Goal: Task Accomplishment & Management: Manage account settings

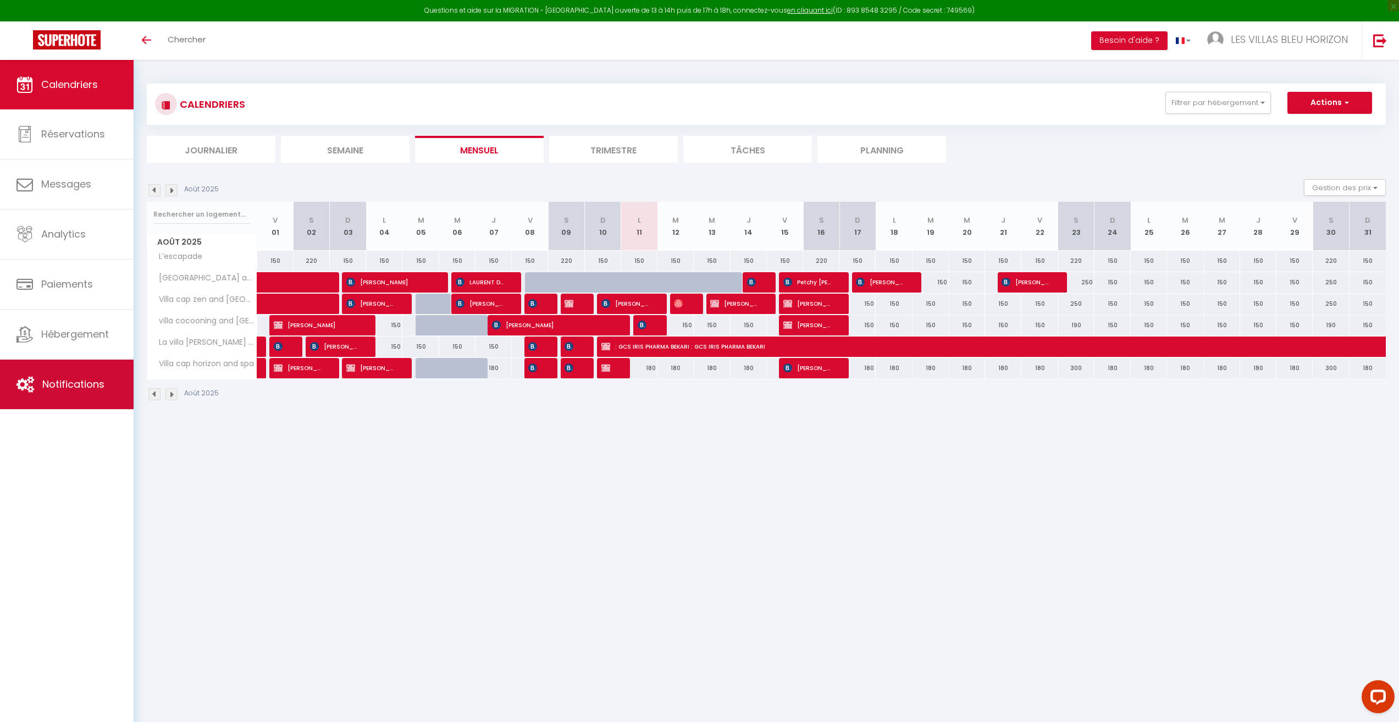
click at [57, 383] on span "Notifications" at bounding box center [73, 384] width 62 height 14
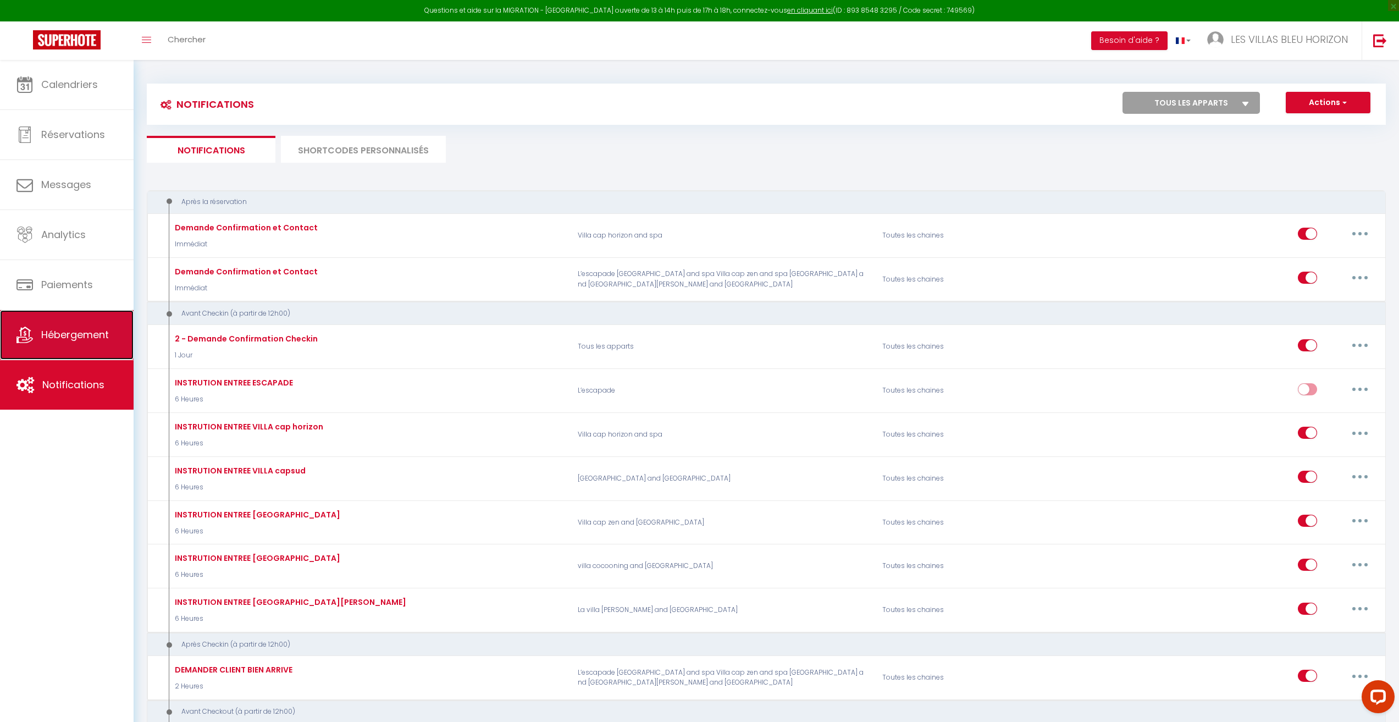
click at [69, 334] on span "Hébergement" at bounding box center [75, 335] width 68 height 14
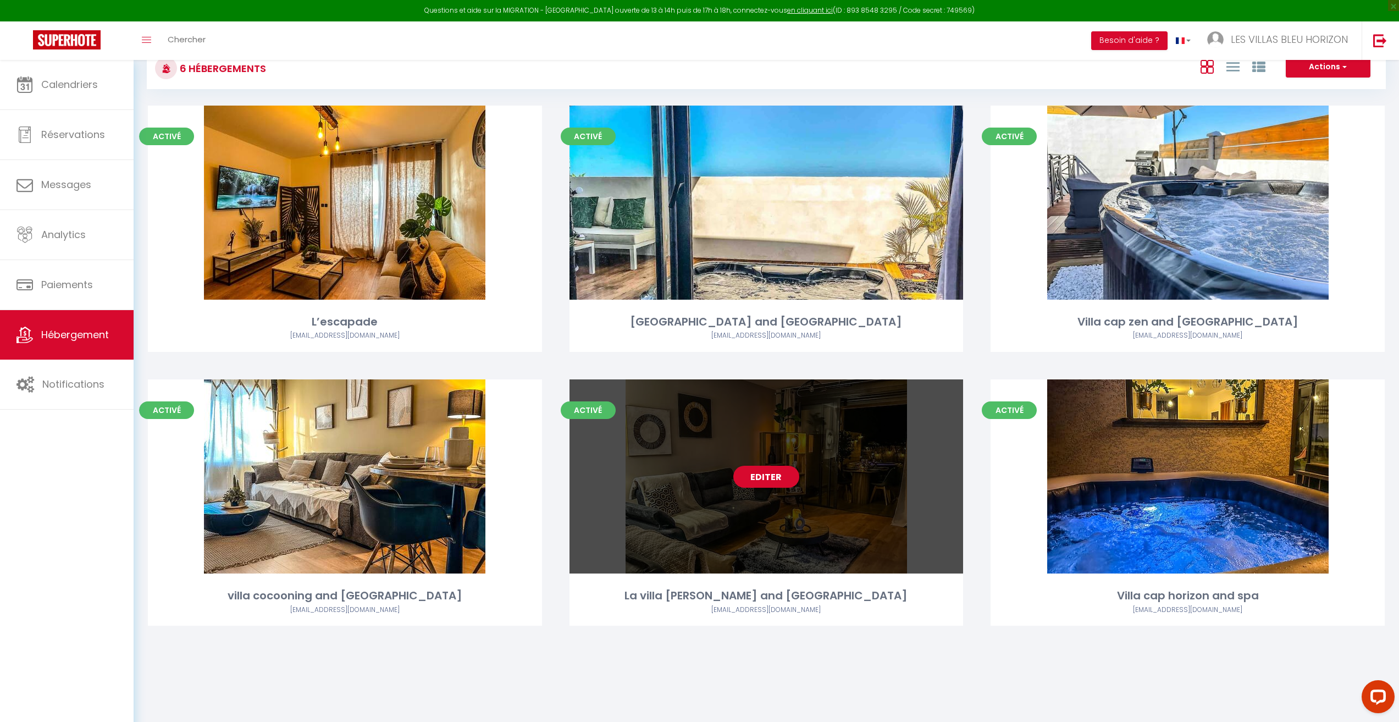
scroll to position [60, 0]
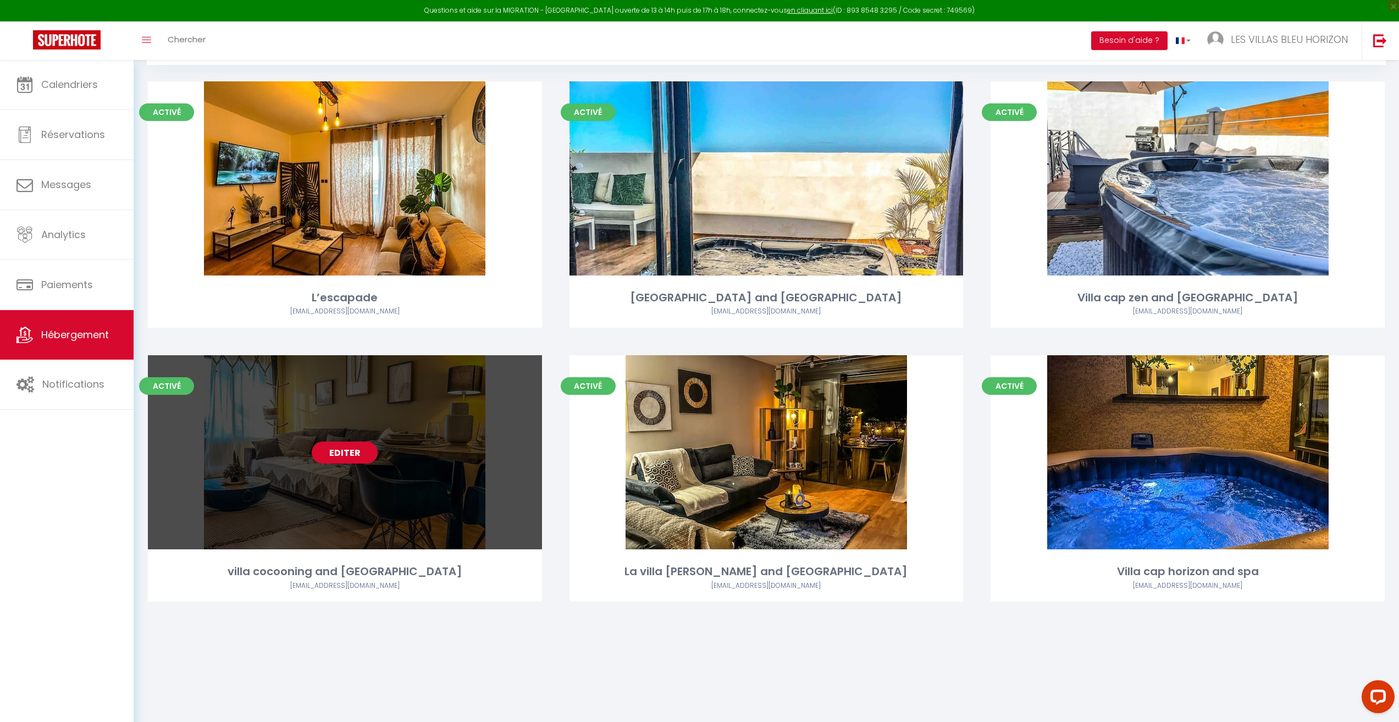
click at [350, 452] on link "Editer" at bounding box center [345, 452] width 66 height 22
select select "3"
select select "2"
select select "1"
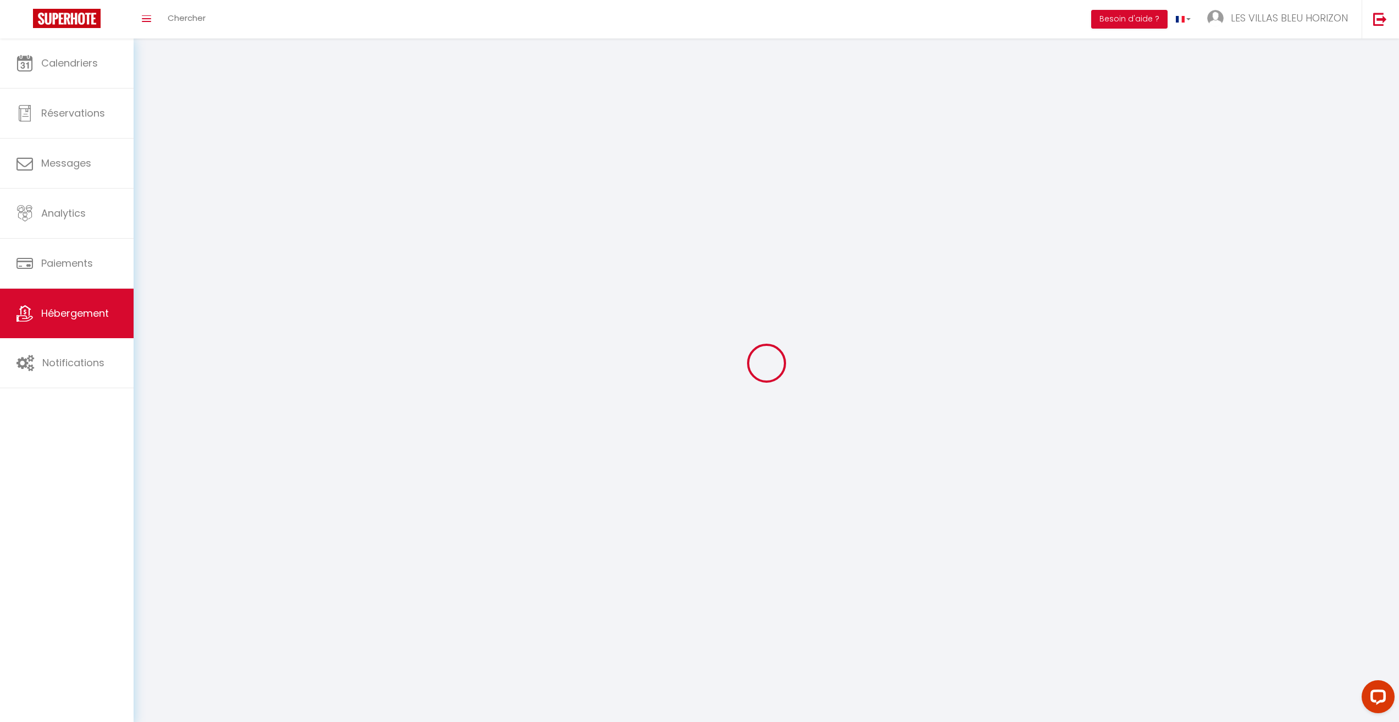
select select
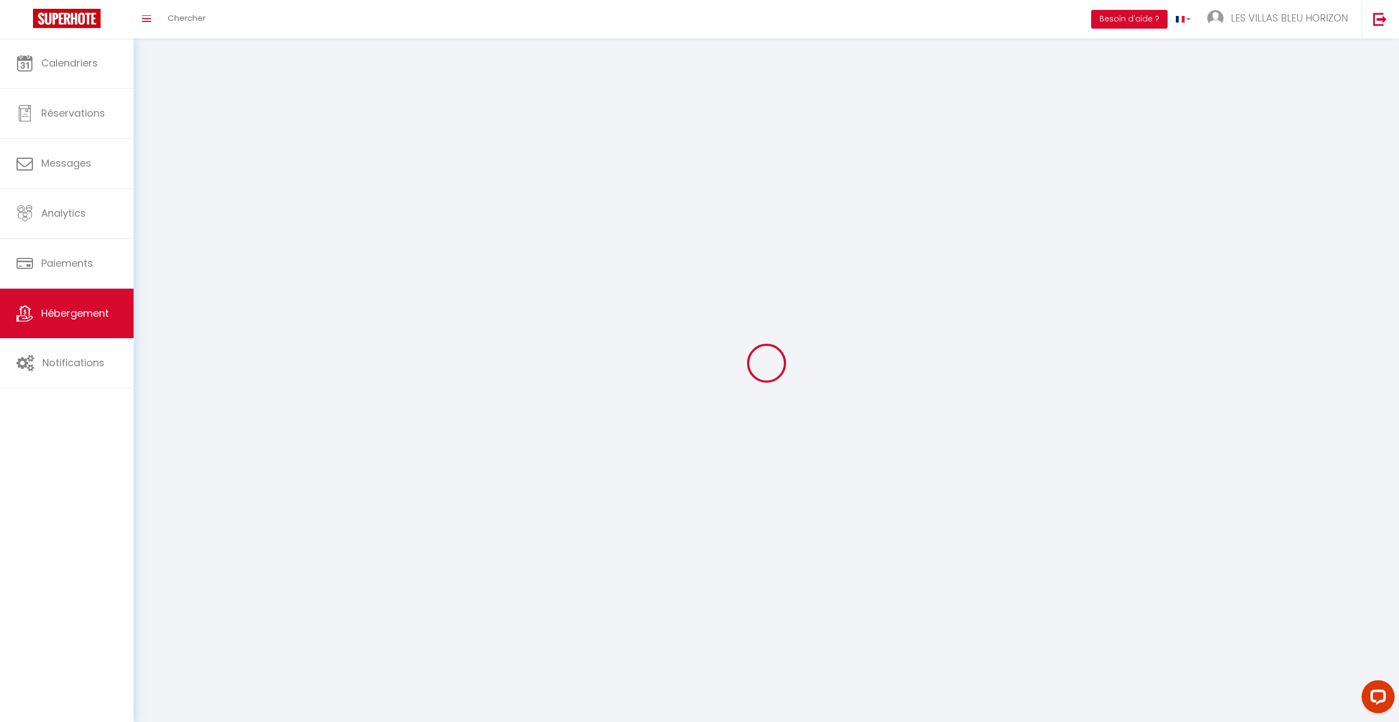
select select
checkbox input "false"
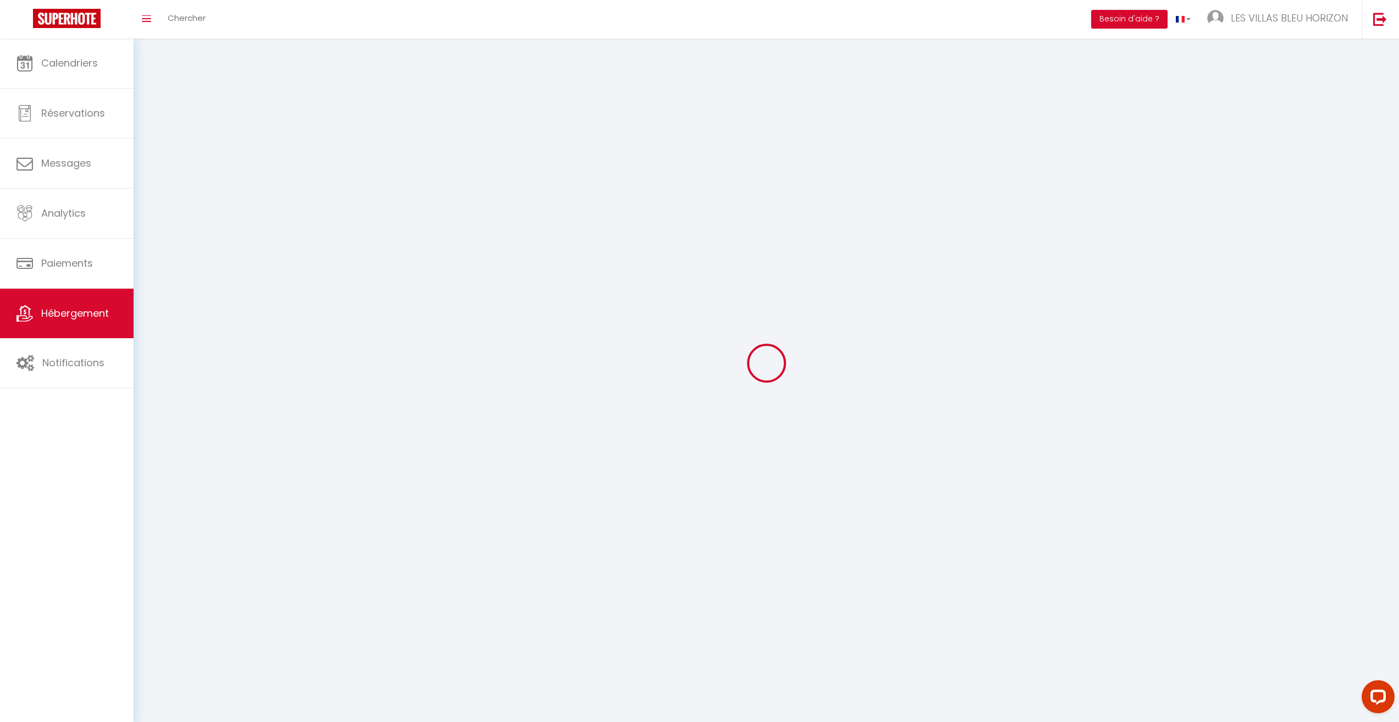
checkbox input "false"
select select
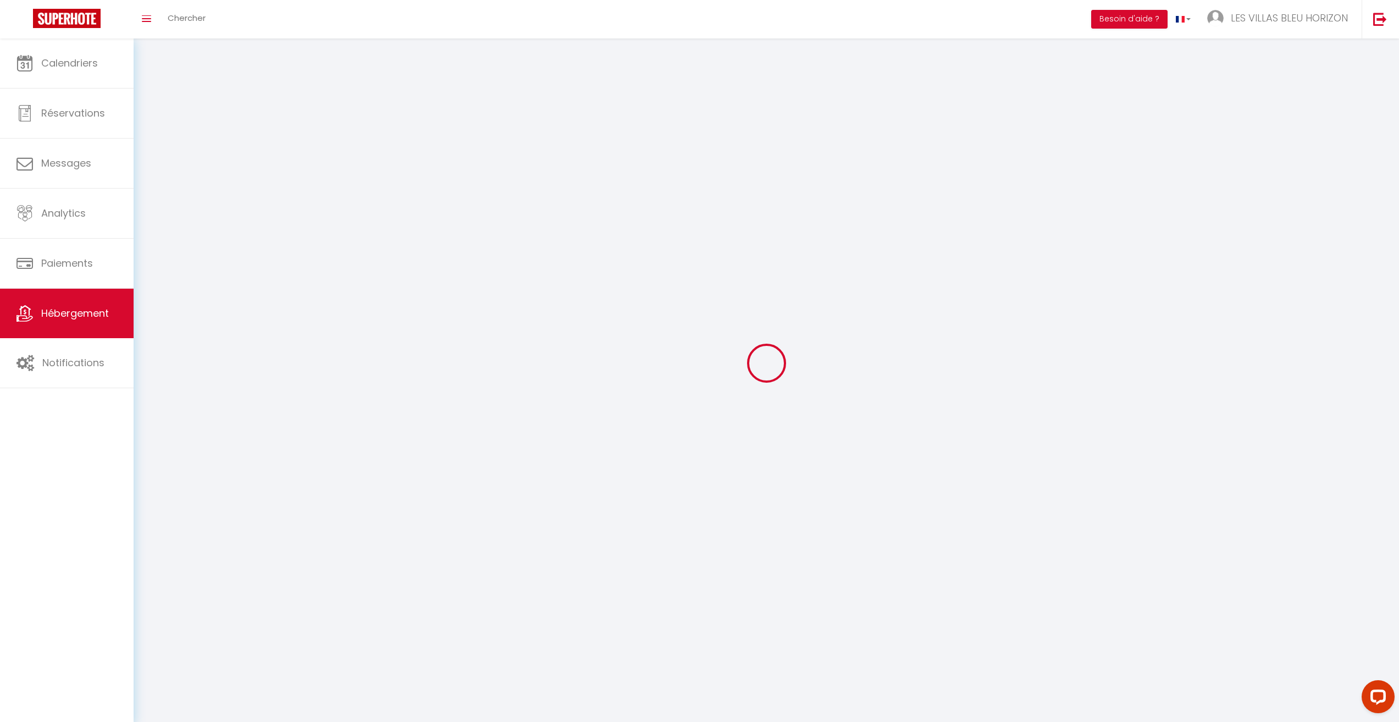
select select
checkbox input "false"
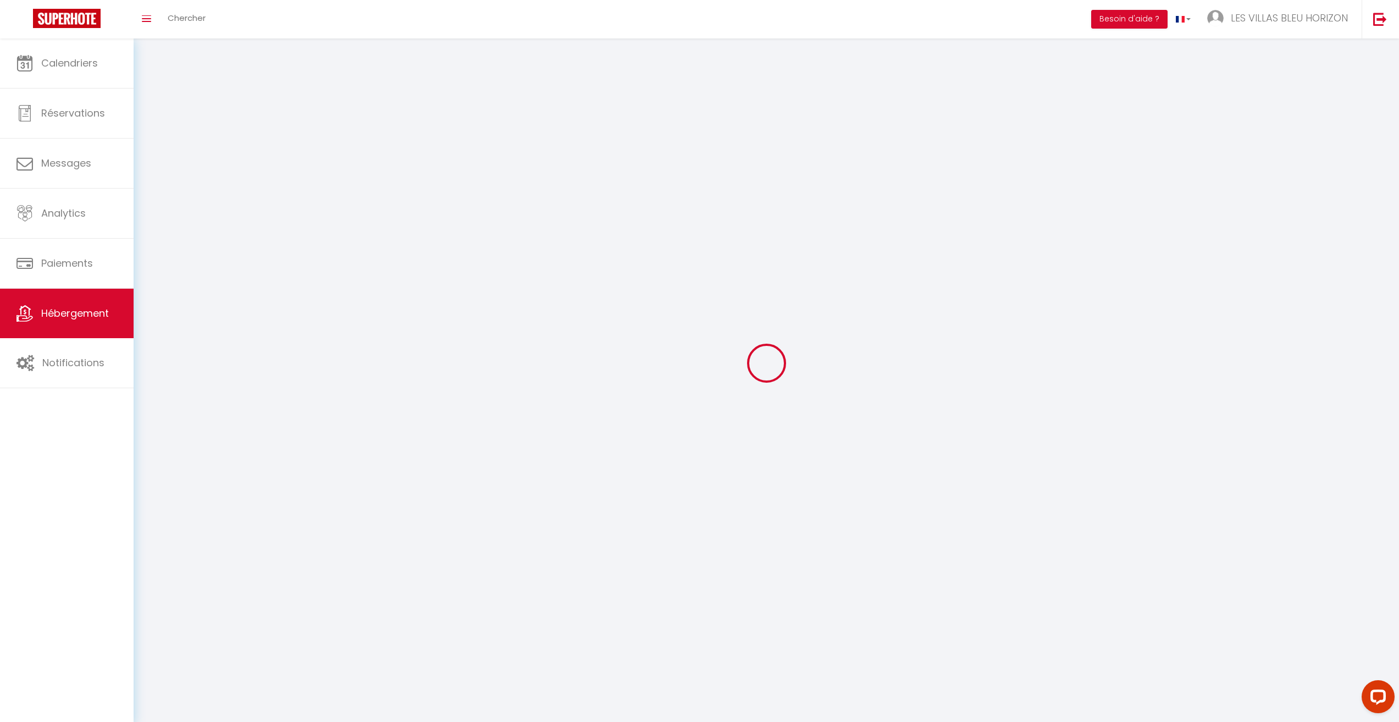
checkbox input "false"
select select
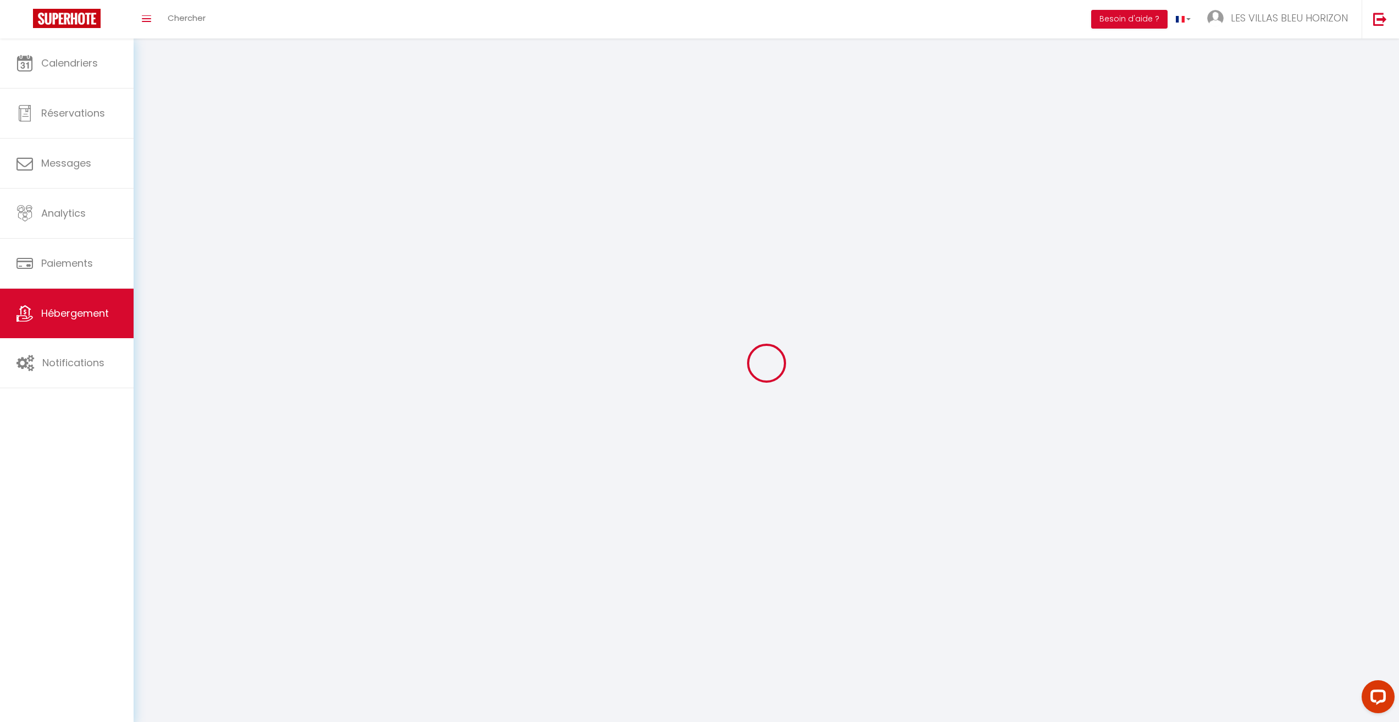
select select
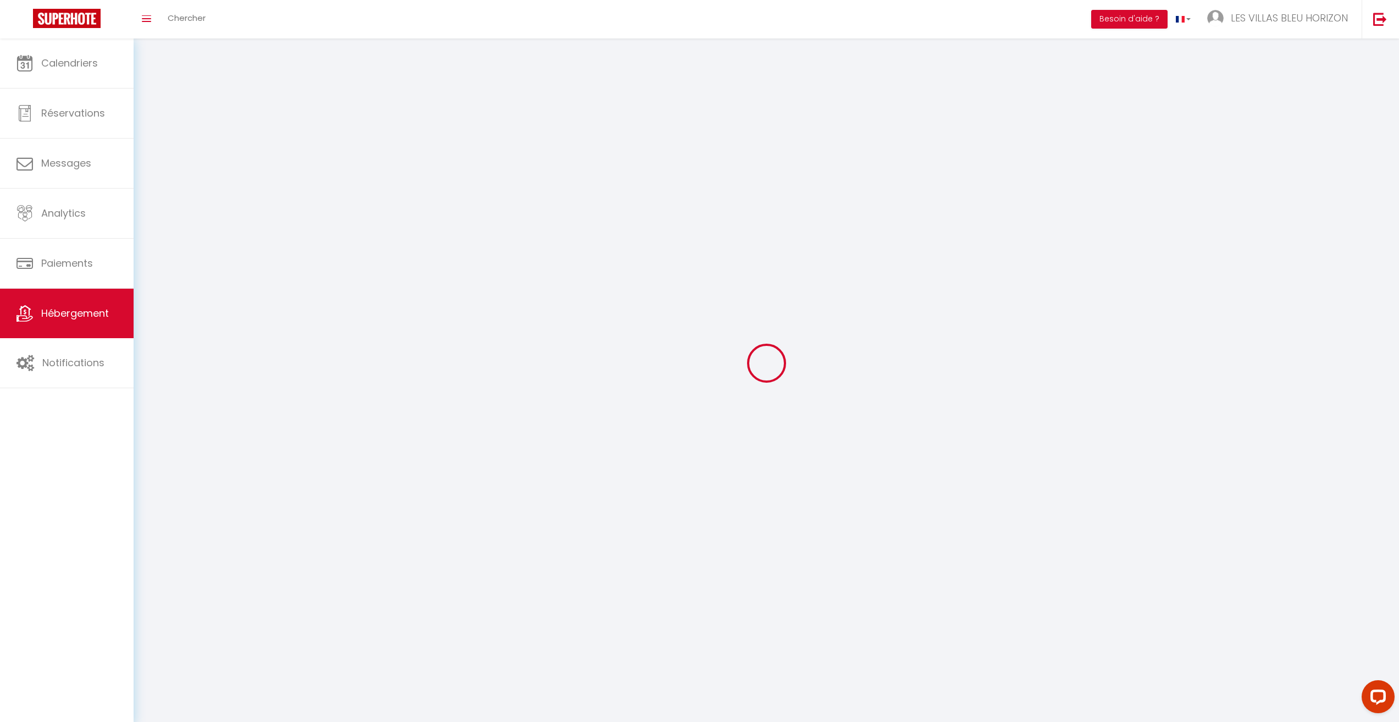
checkbox input "false"
select select
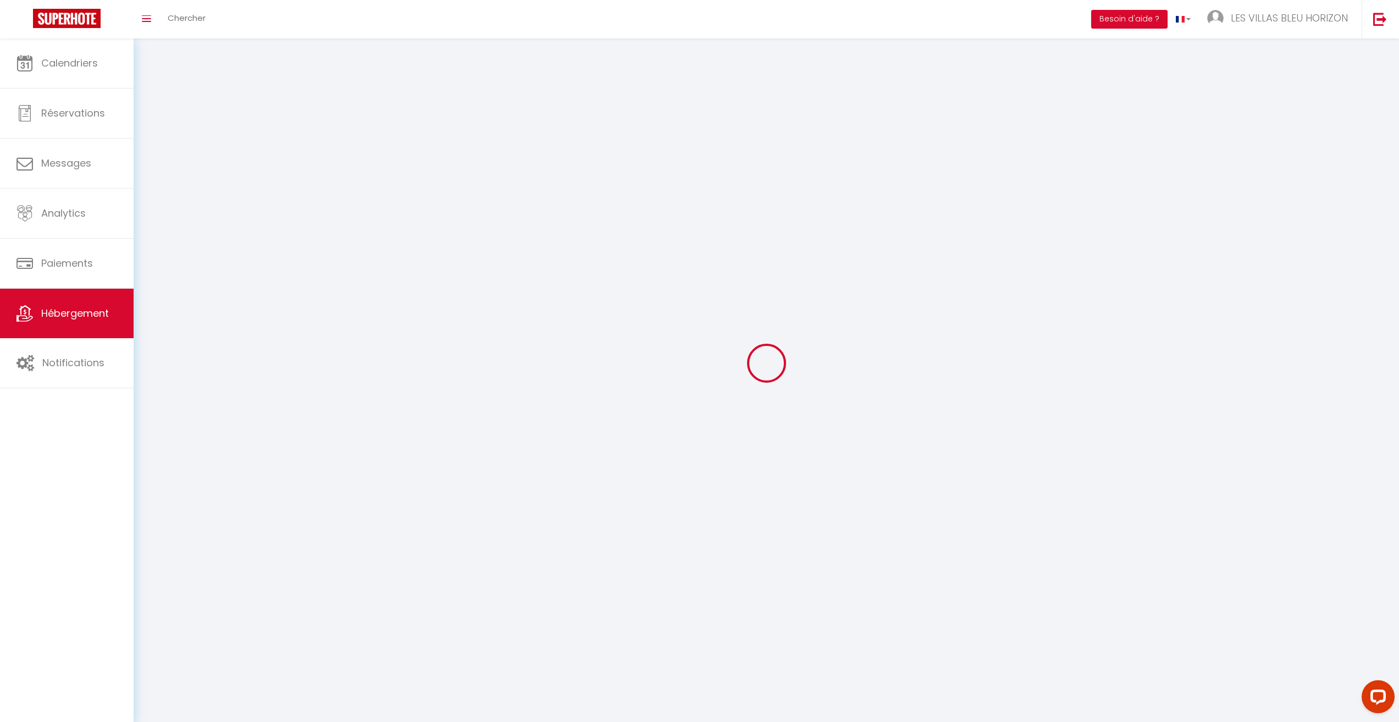
select select
select select "28"
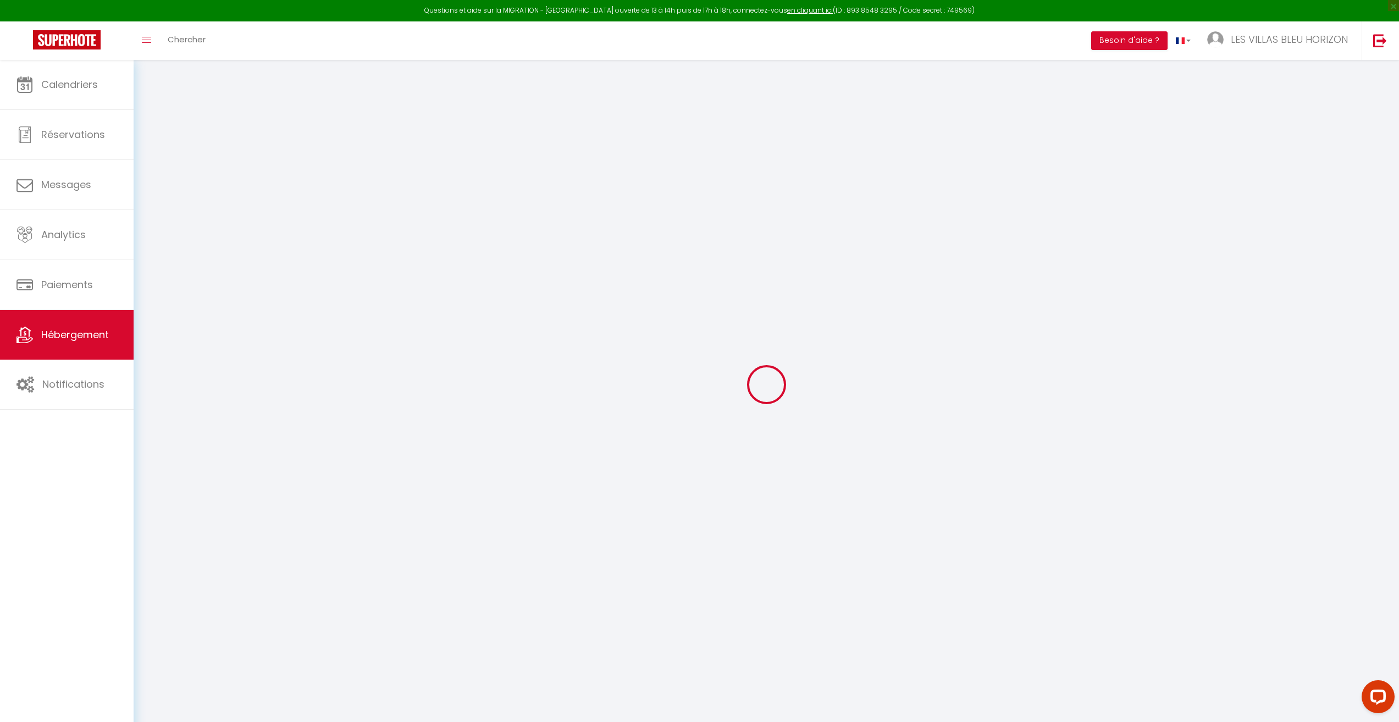
select select
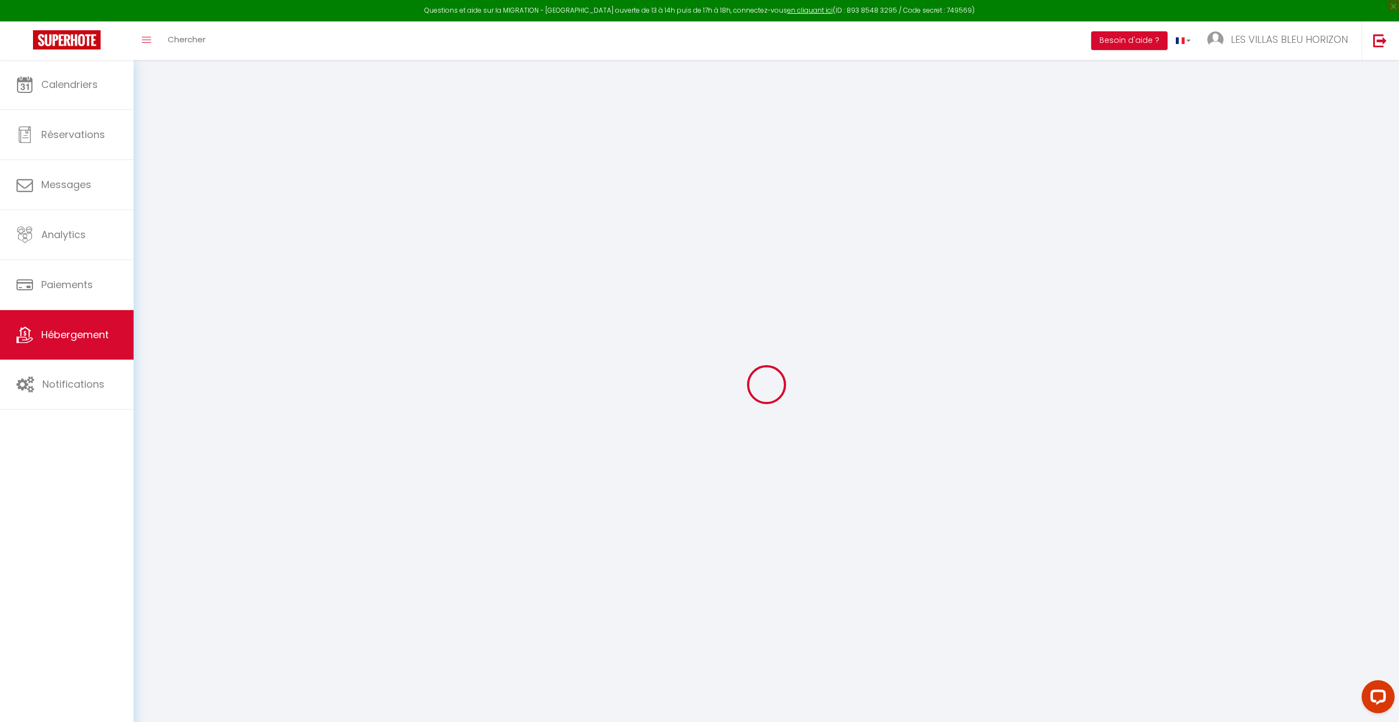
select select
checkbox input "false"
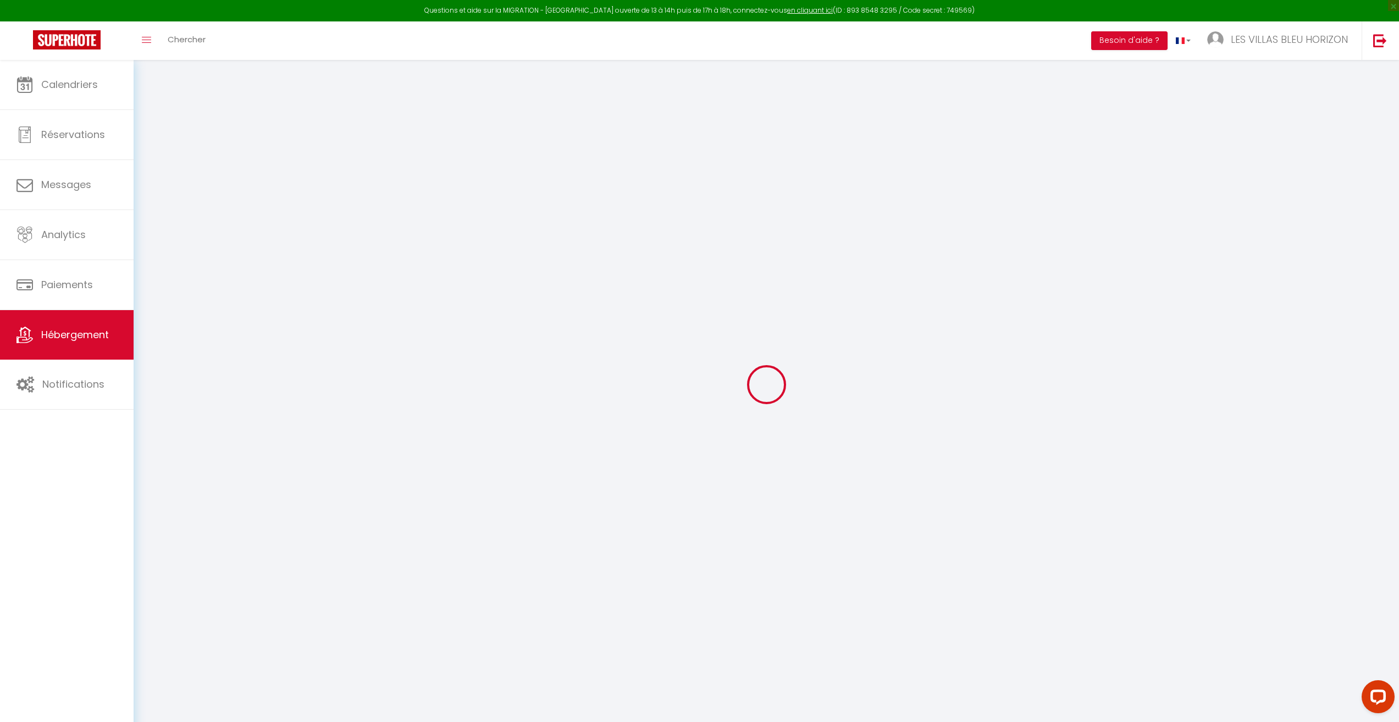
select select
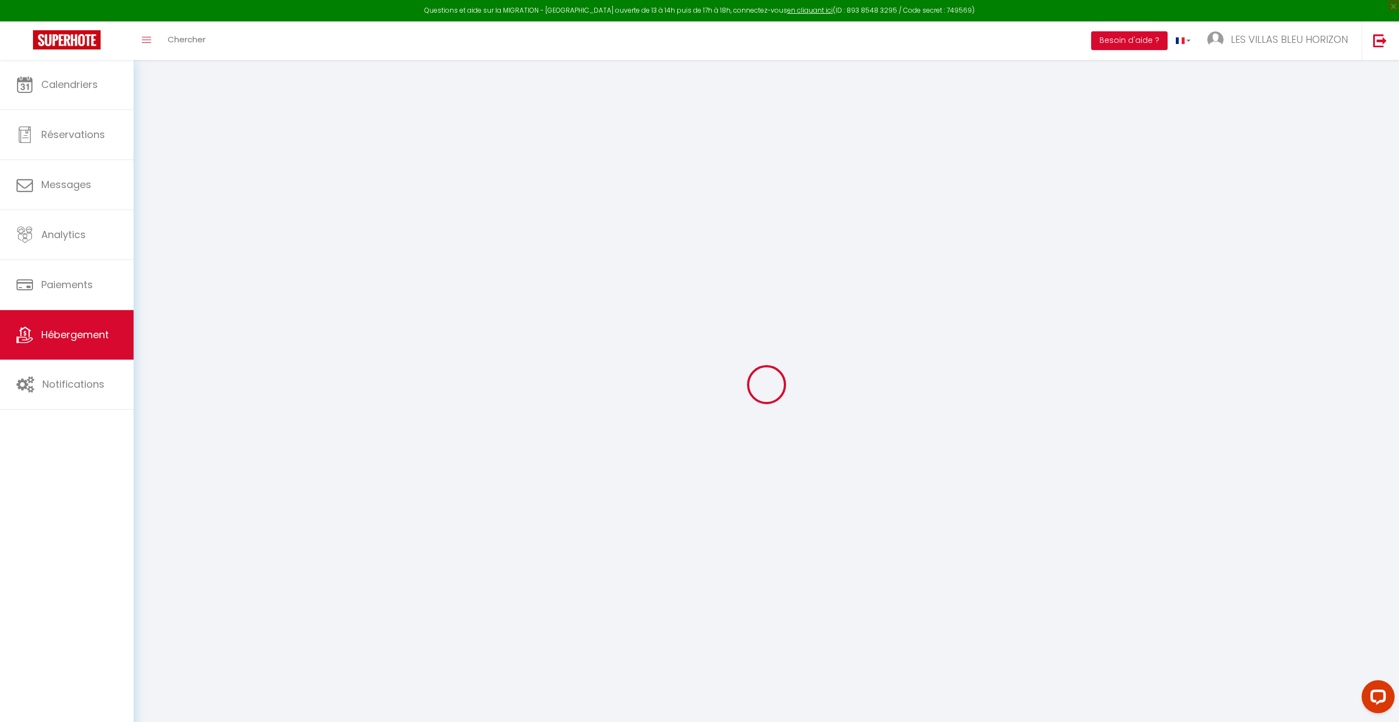
select select
checkbox input "false"
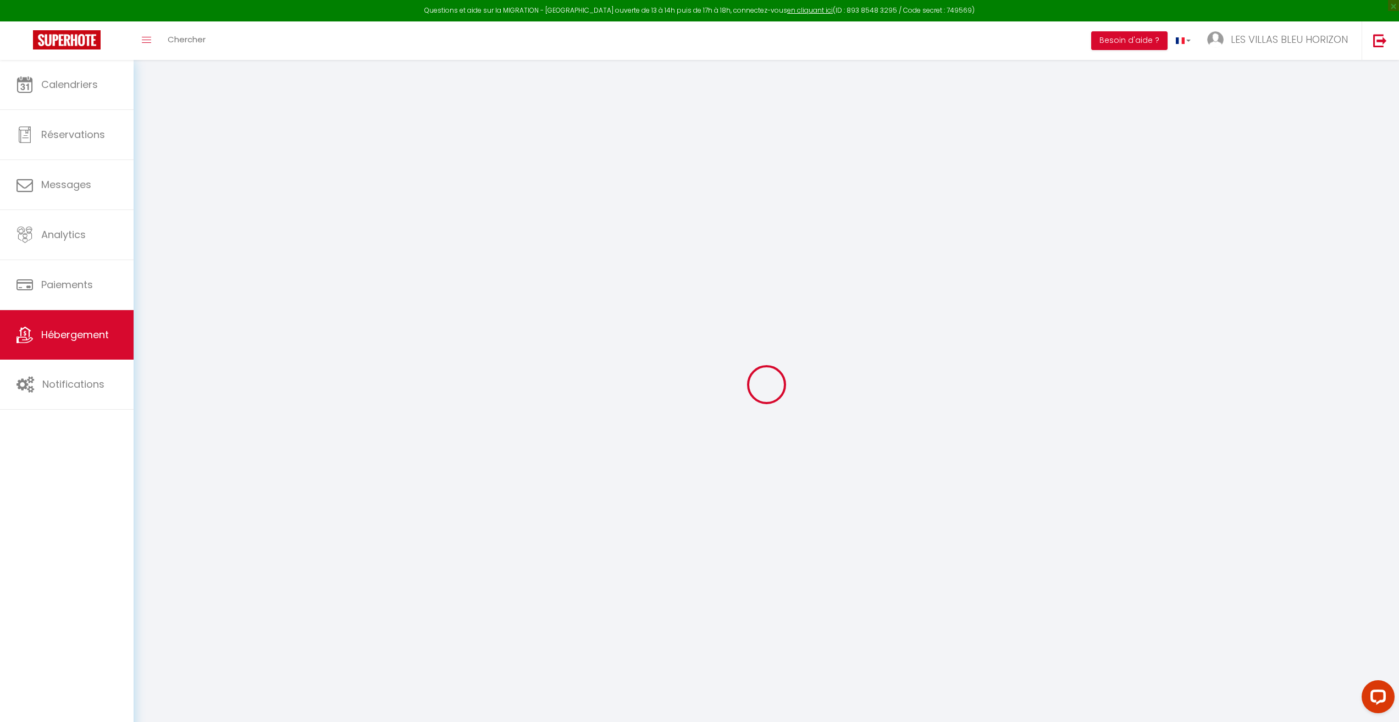
checkbox input "false"
select select
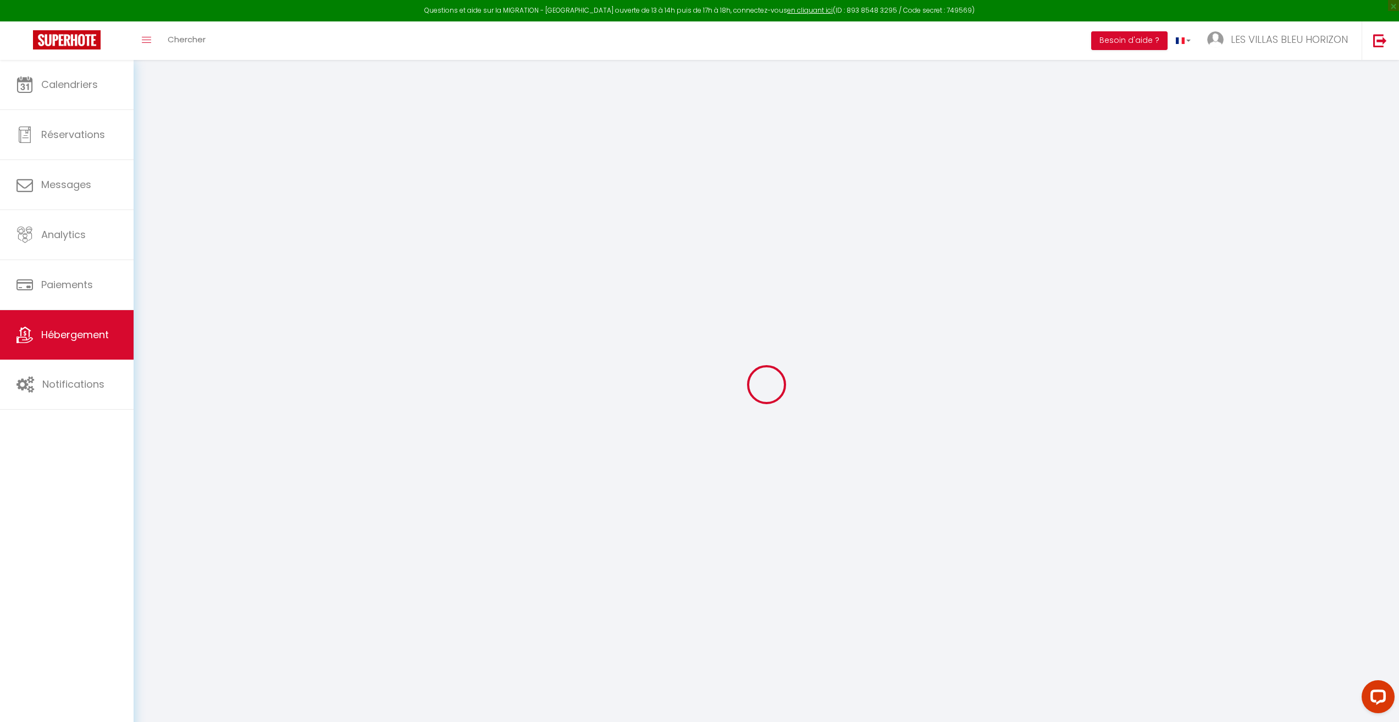
select select
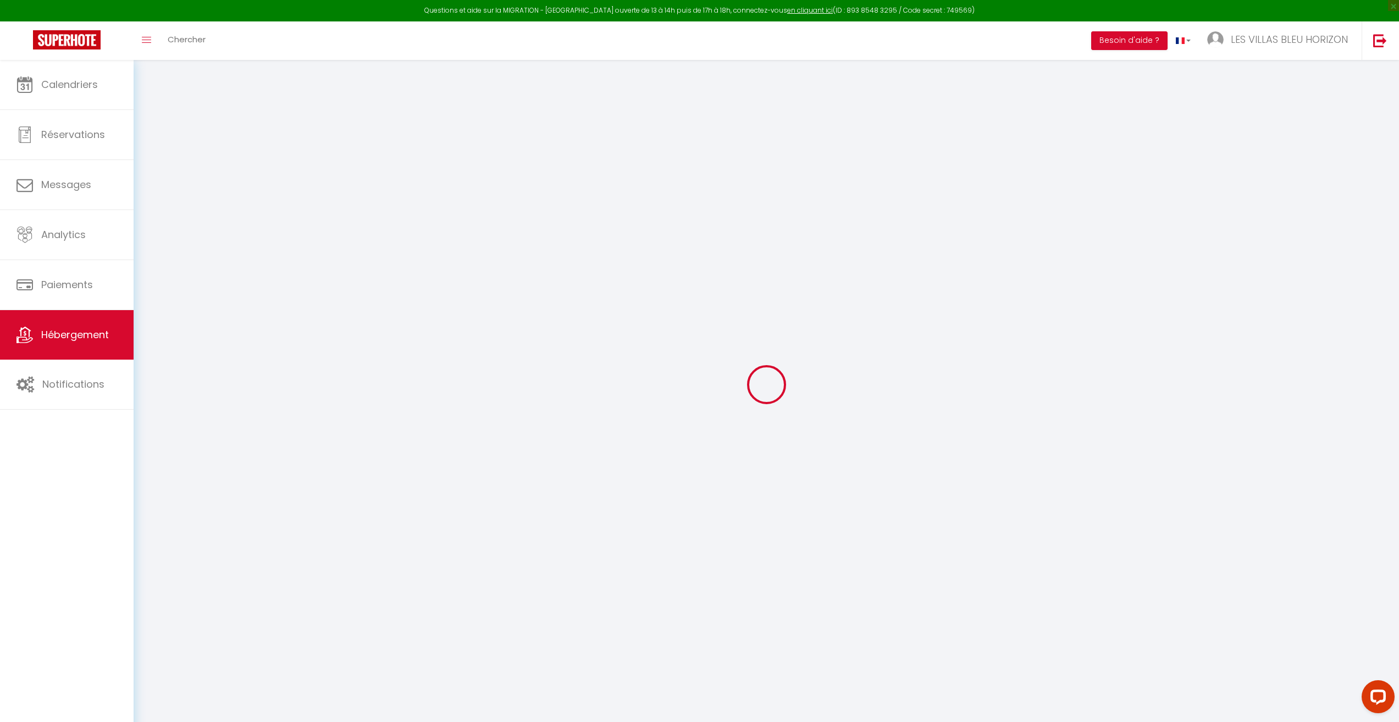
checkbox input "false"
select select
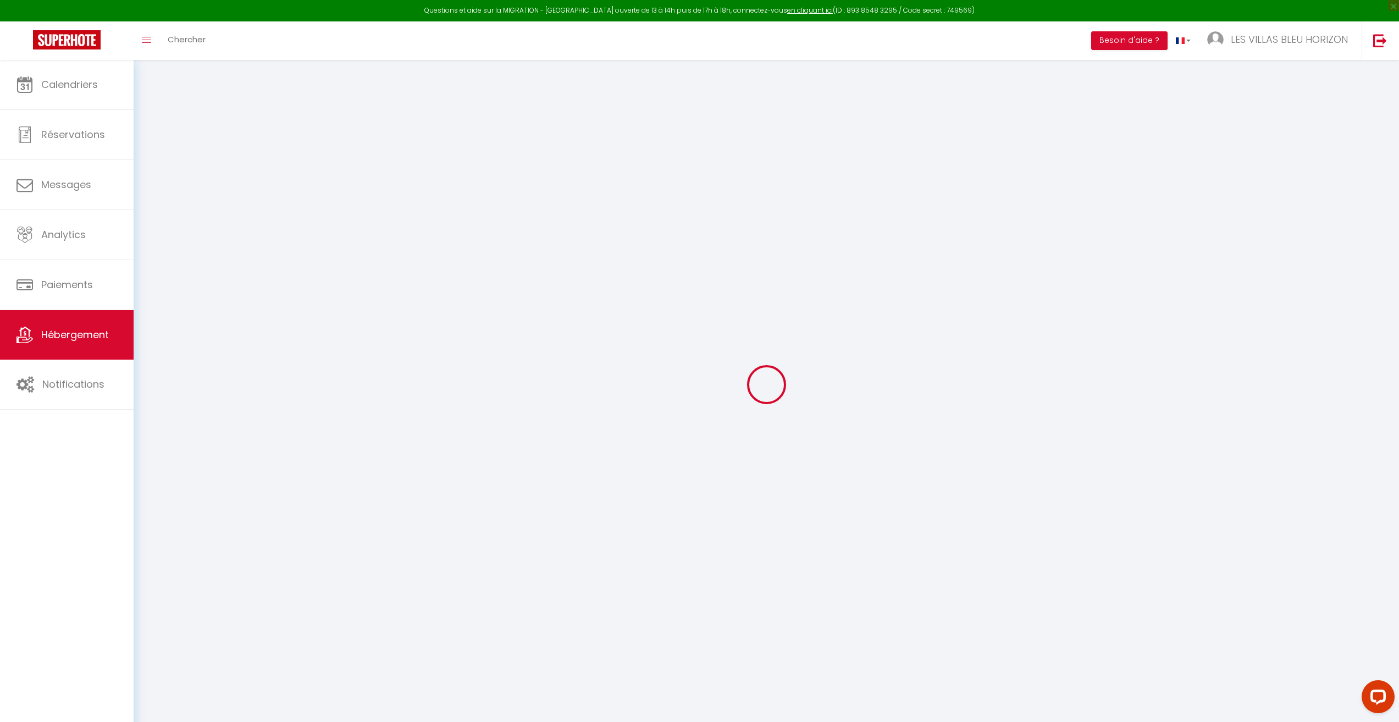
select select
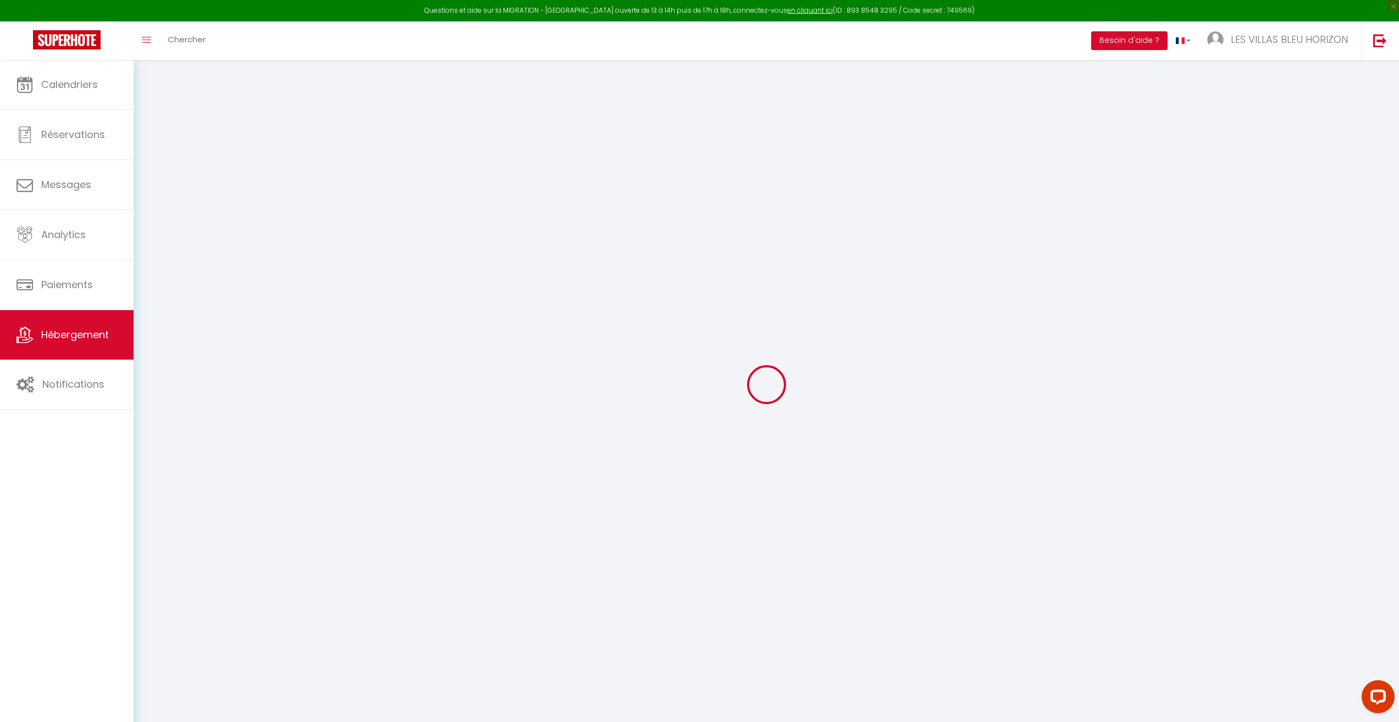
select select
checkbox input "false"
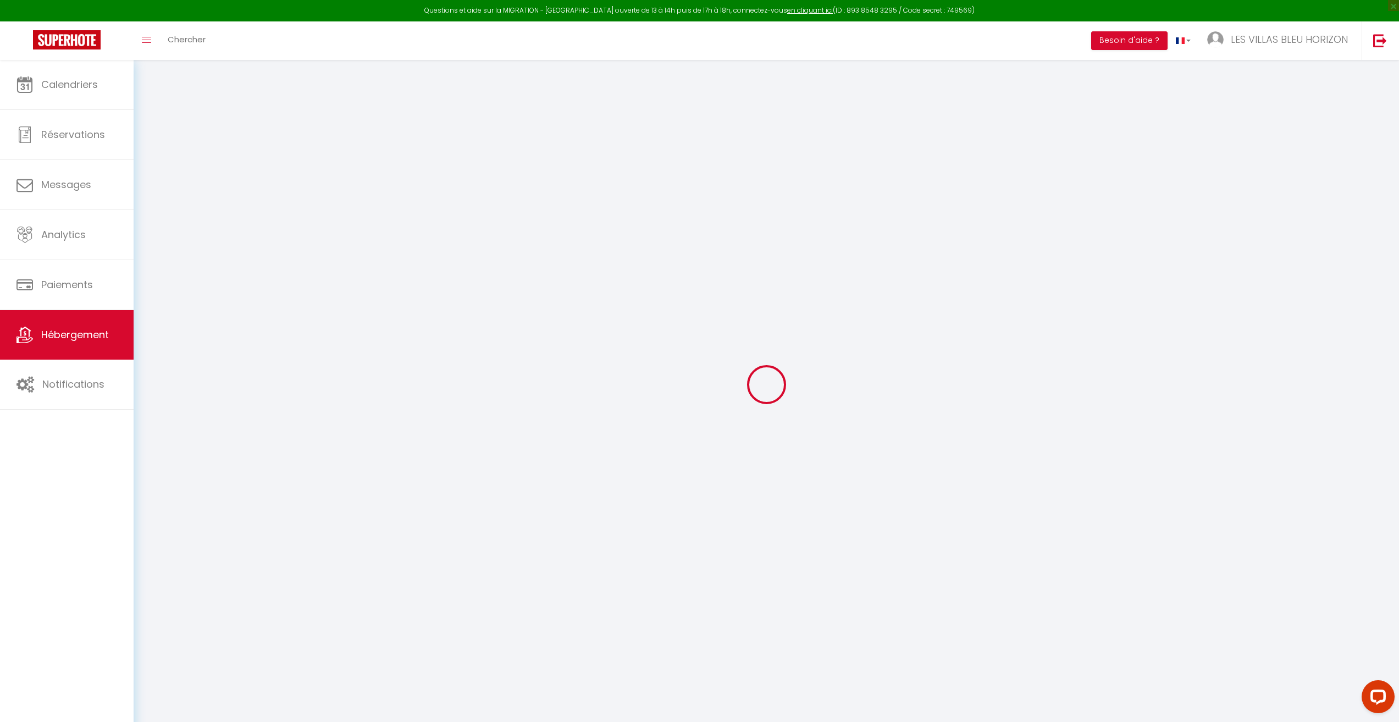
checkbox input "false"
select select
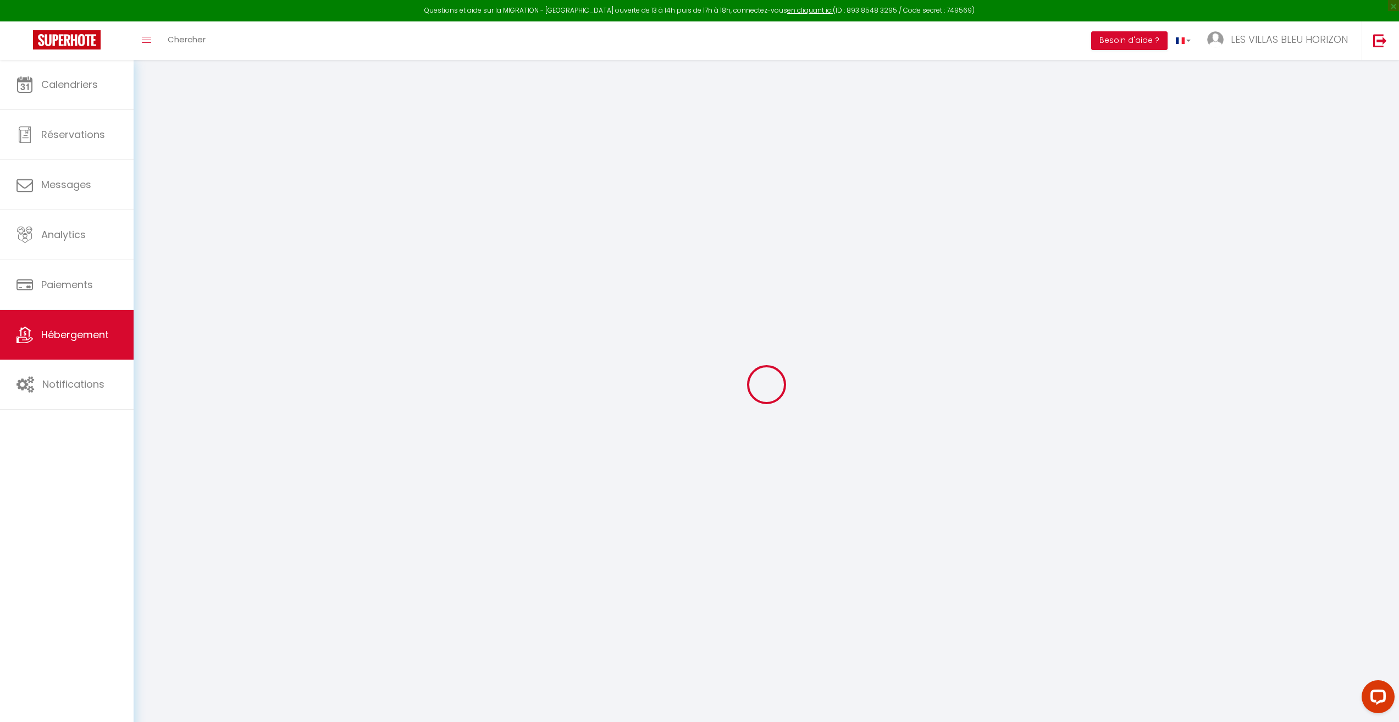
select select
checkbox input "false"
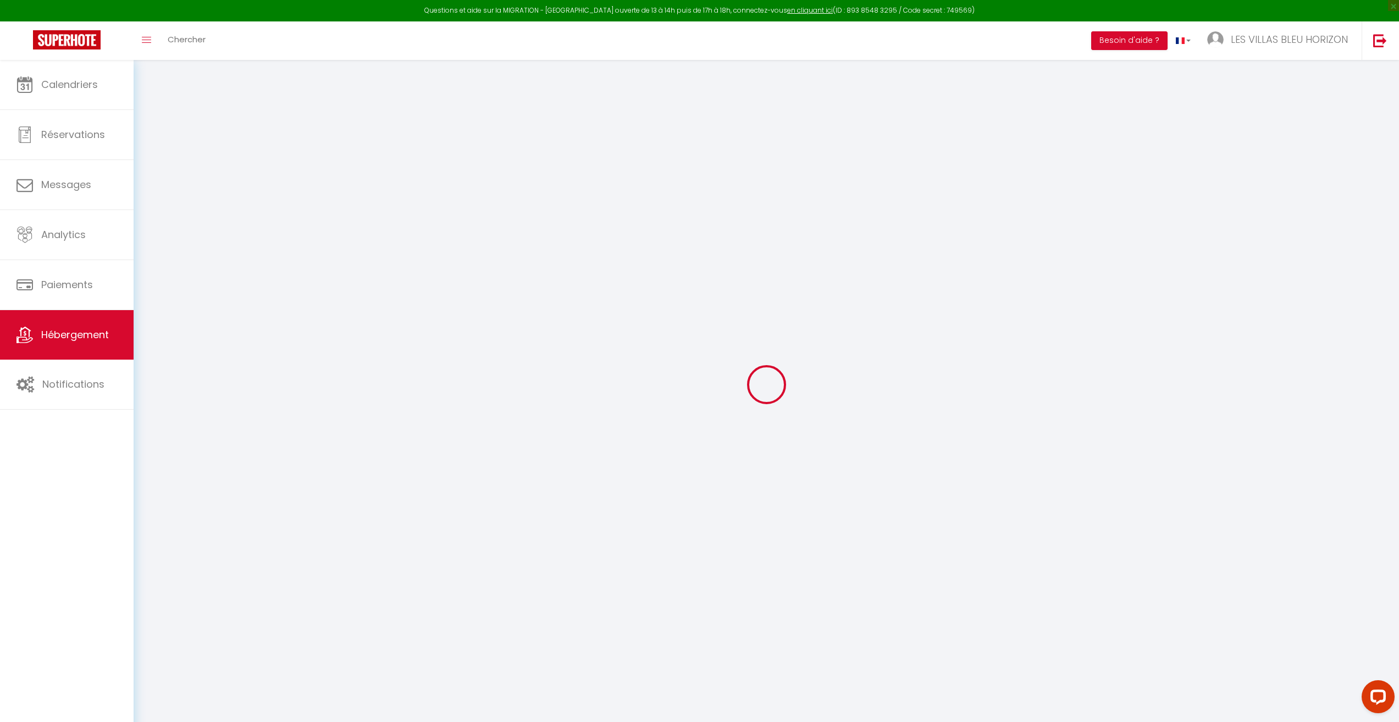
checkbox input "false"
select select
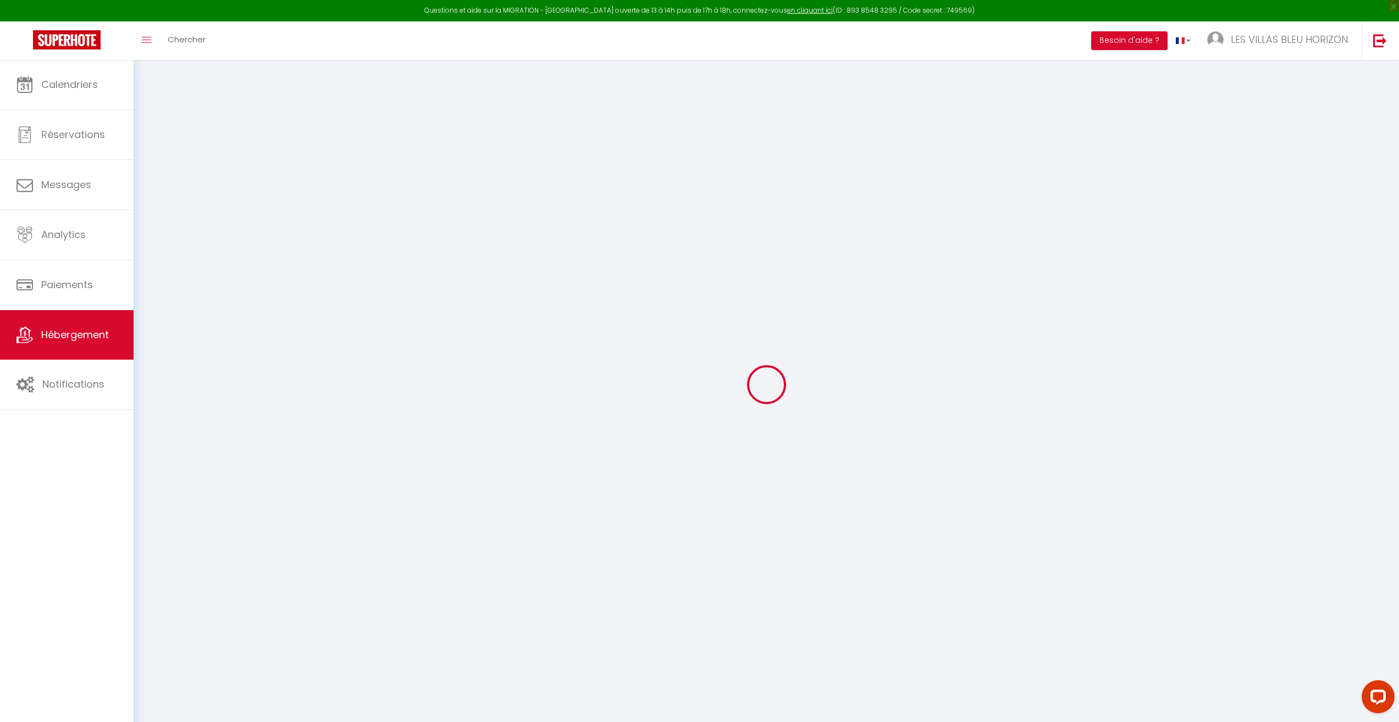
select select
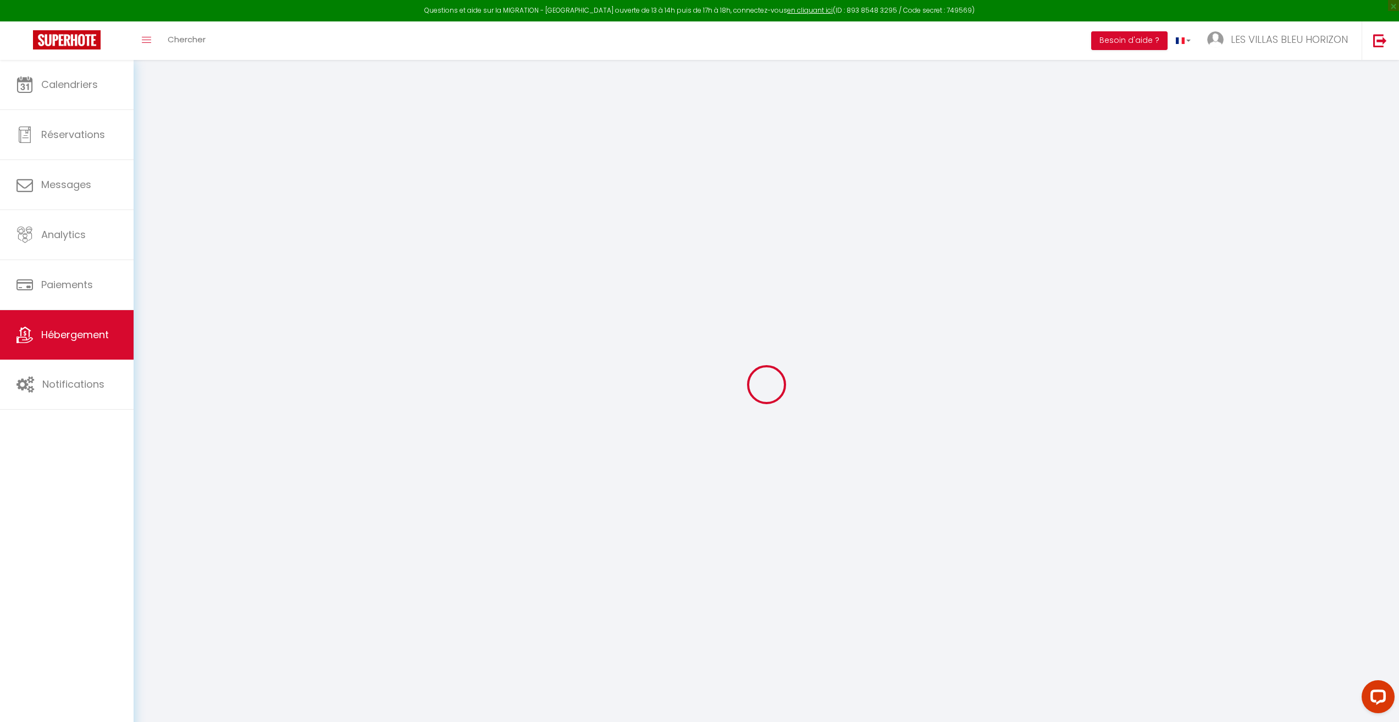
select select
checkbox input "false"
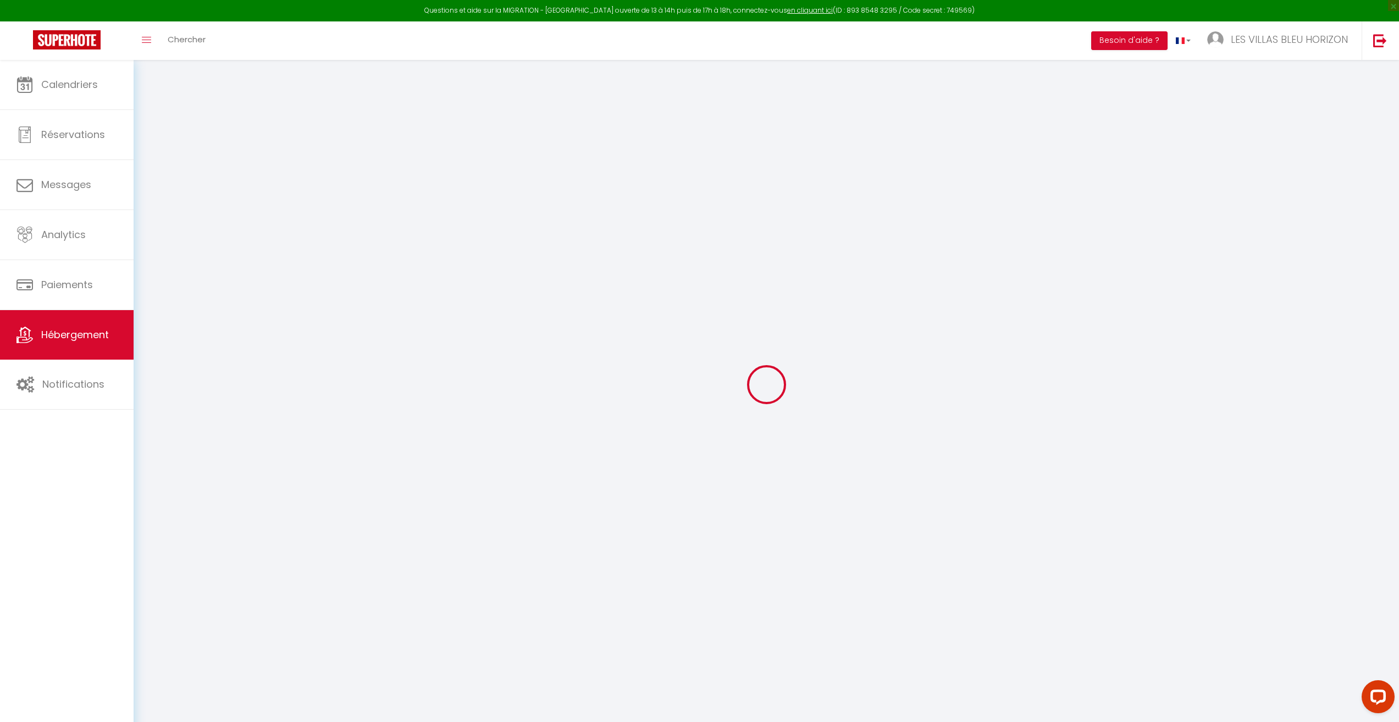
select select
type input "villa cocooning and [GEOGRAPHIC_DATA]"
type input "Florent"
select select "houses"
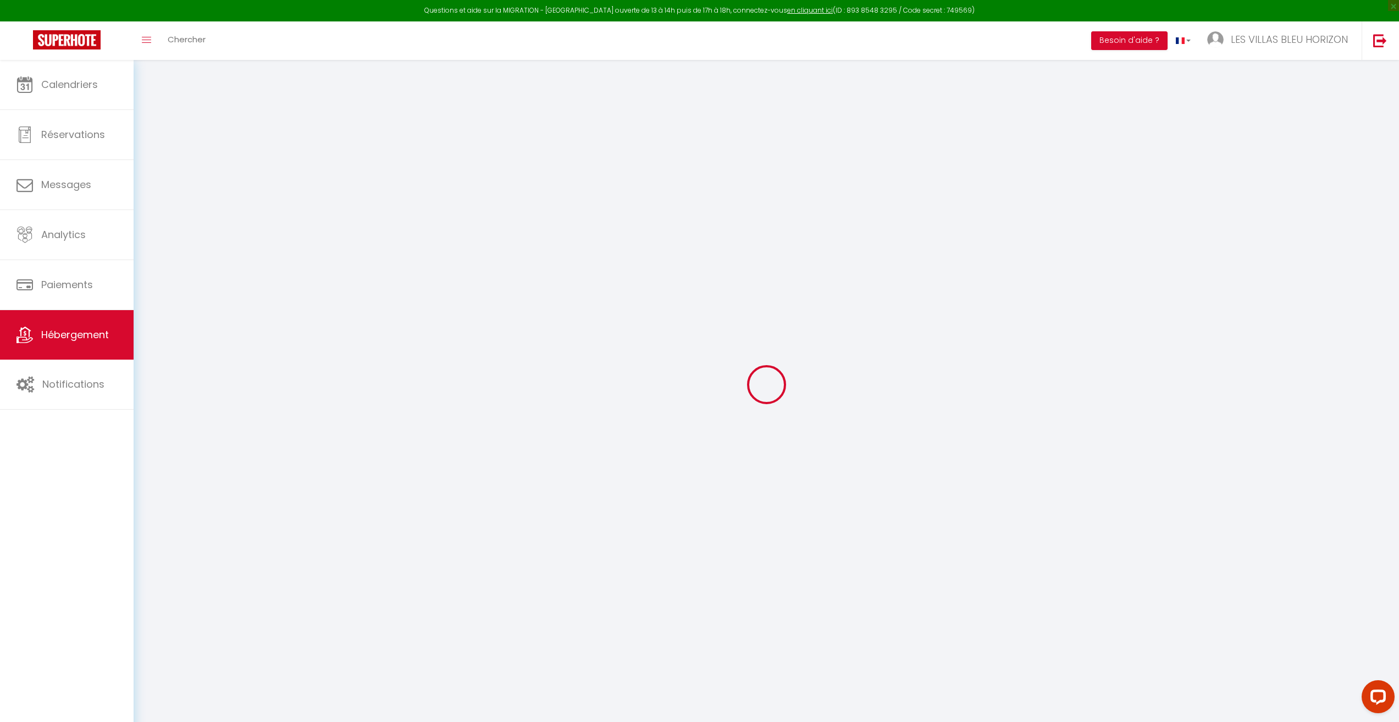
select select "5"
select select "2"
type input "100"
type input "20"
select select
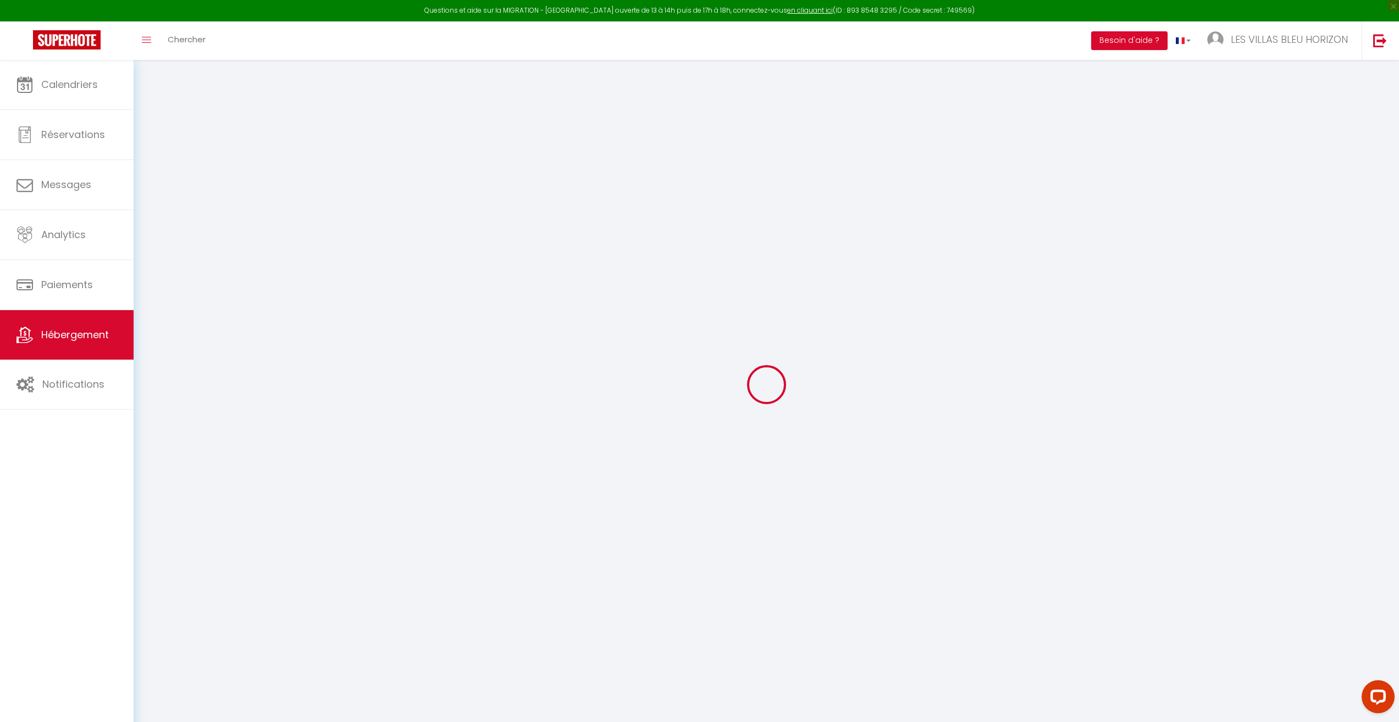
select select
type input "Rue du Centaure"
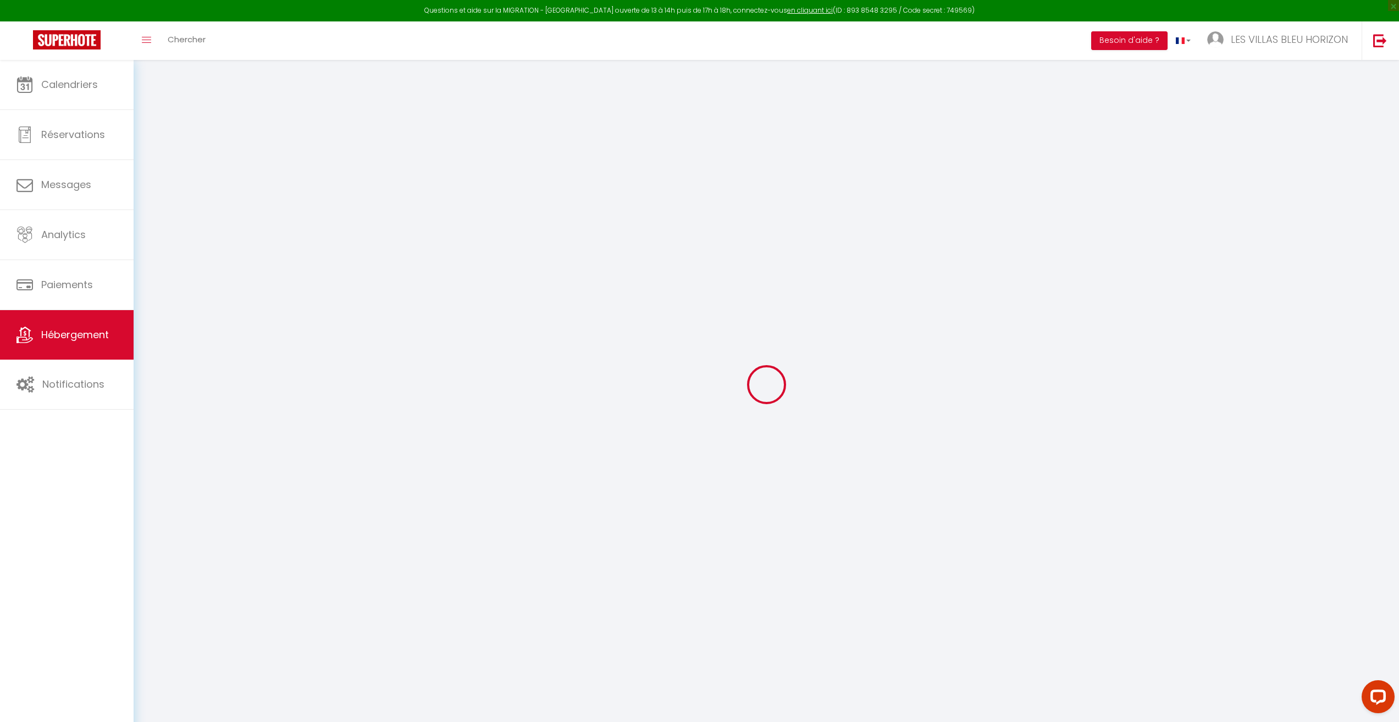
type input "97419"
type input "La Possession"
select select "177"
type input "[EMAIL_ADDRESS][DOMAIN_NAME]"
select select "9275"
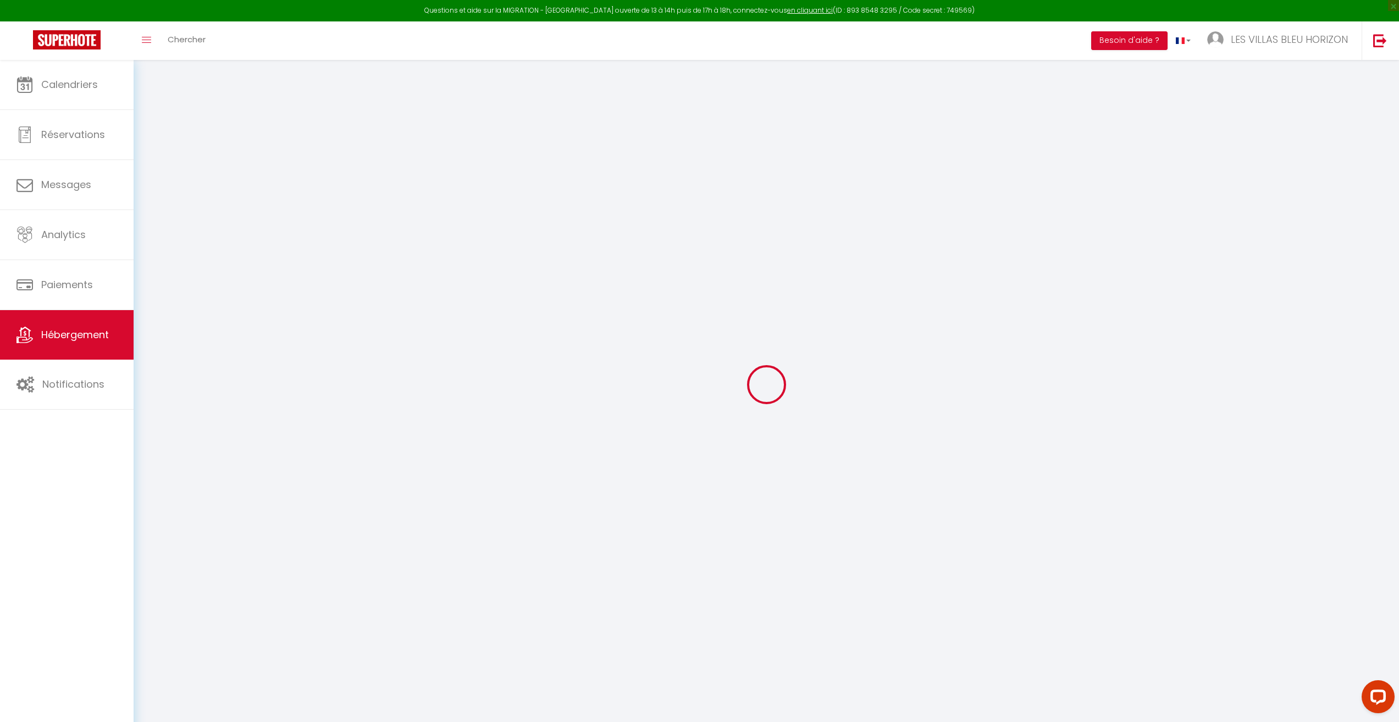
checkbox input "false"
type input "0"
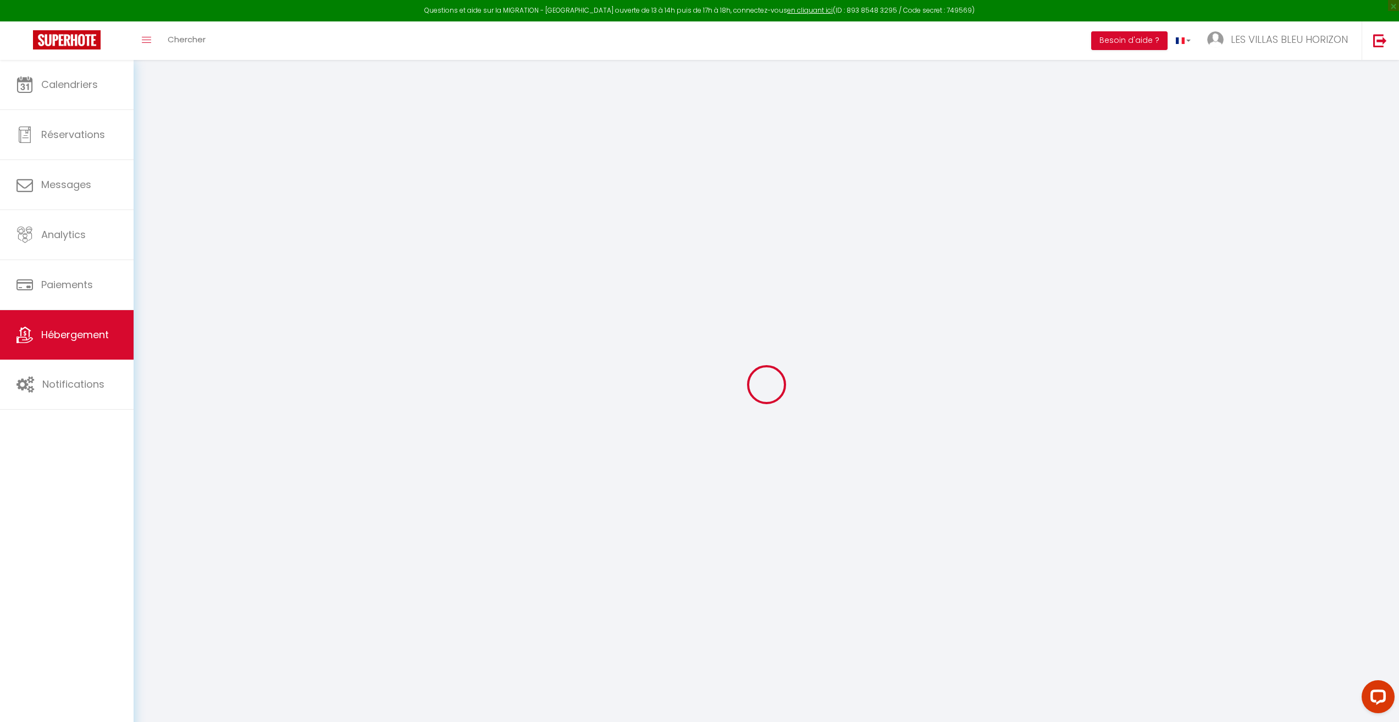
type input "0"
select select
checkbox input "false"
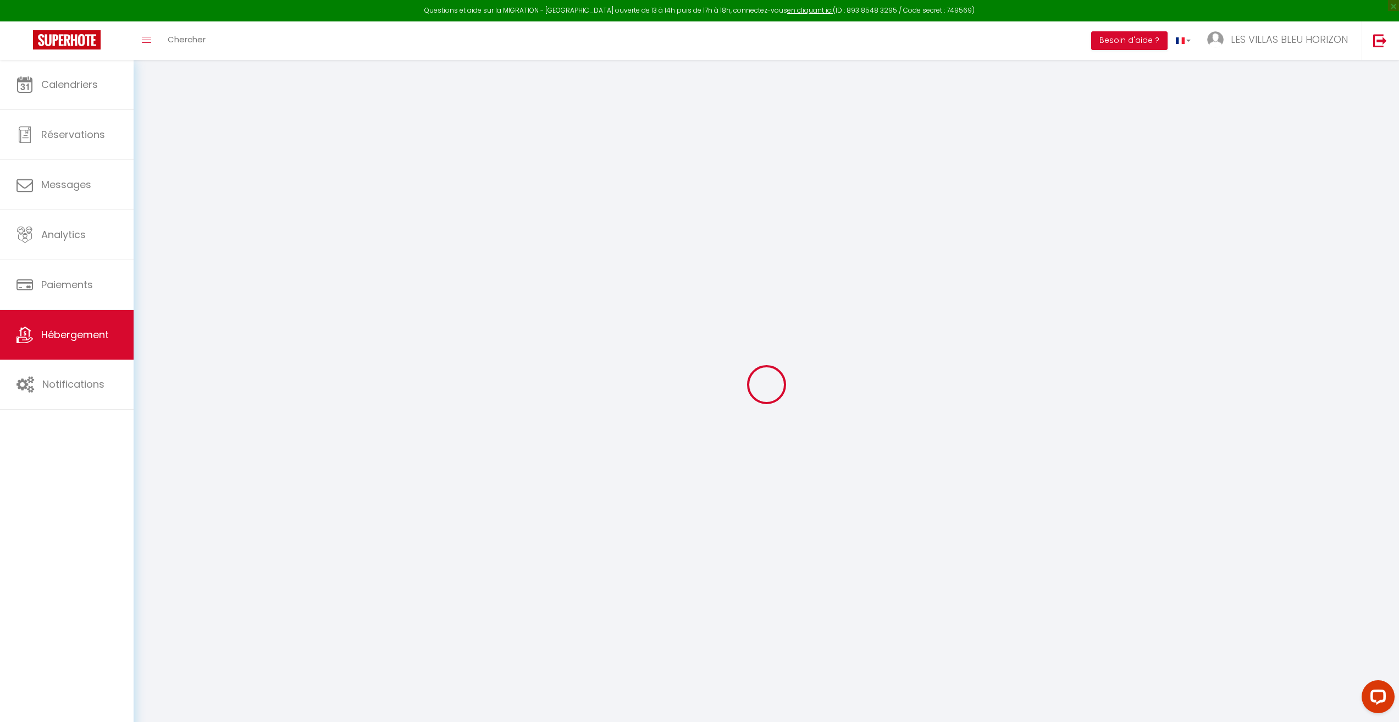
checkbox input "false"
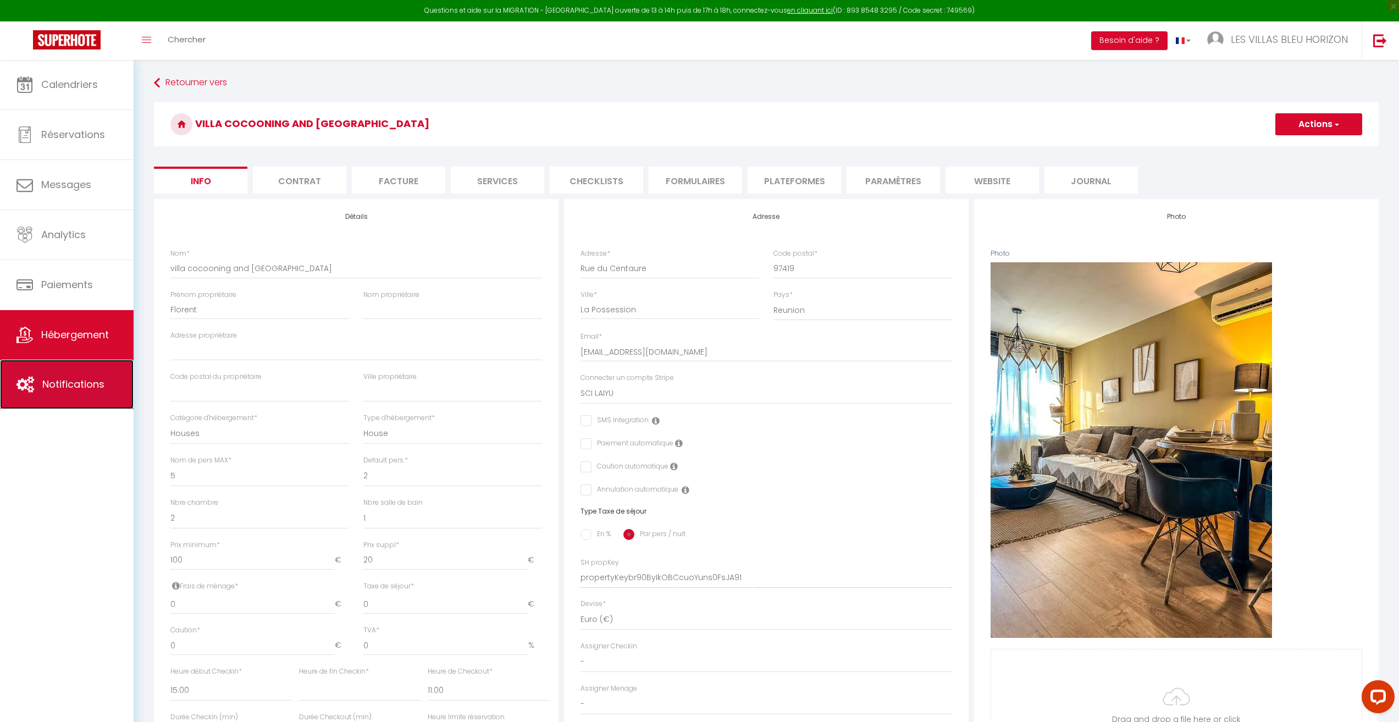
click at [43, 375] on link "Notifications" at bounding box center [67, 384] width 134 height 49
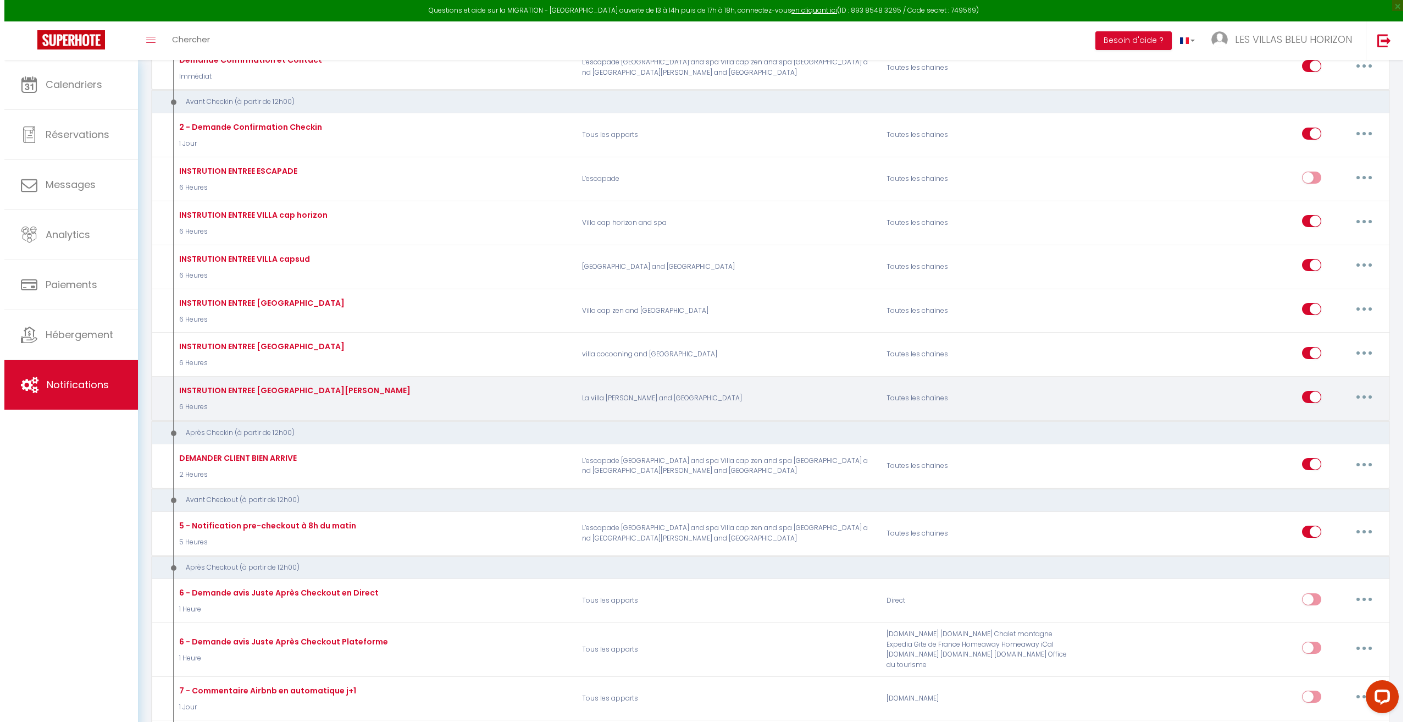
scroll to position [220, 0]
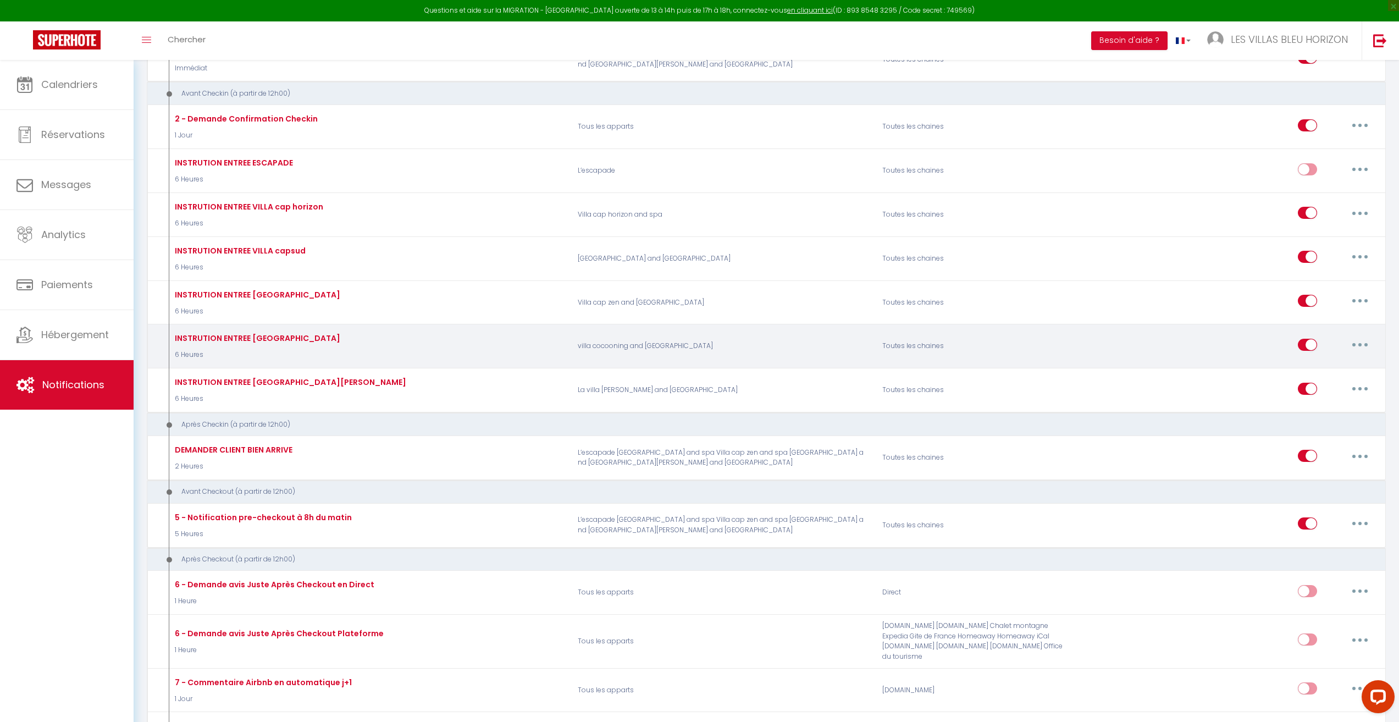
click at [389, 356] on div "INSTRUTION ENTREE [GEOGRAPHIC_DATA] 6 Heures" at bounding box center [368, 346] width 406 height 32
click at [1365, 342] on button "button" at bounding box center [1360, 345] width 31 height 18
click at [1330, 371] on link "Editer" at bounding box center [1331, 369] width 81 height 19
type input "INSTRUTION ENTREE [GEOGRAPHIC_DATA]"
select select "6 Heures"
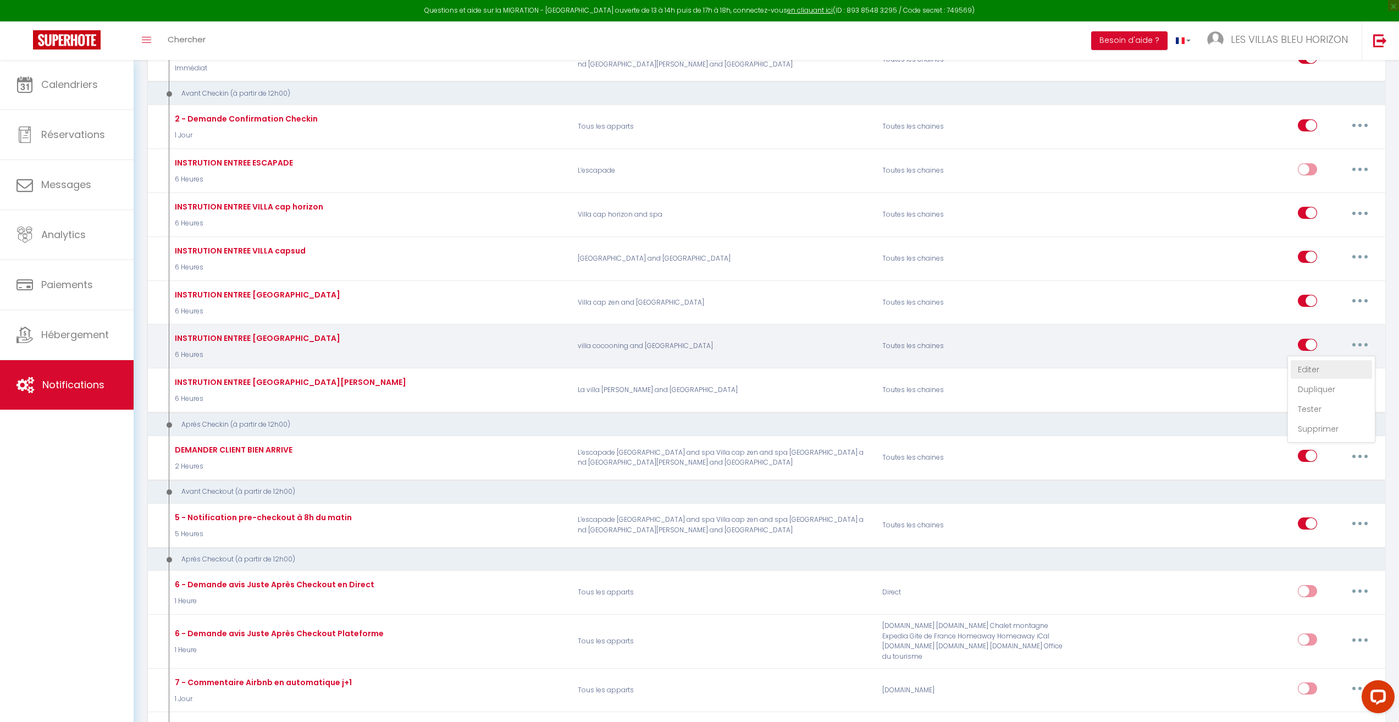
select select
checkbox input "true"
checkbox input "false"
radio input "true"
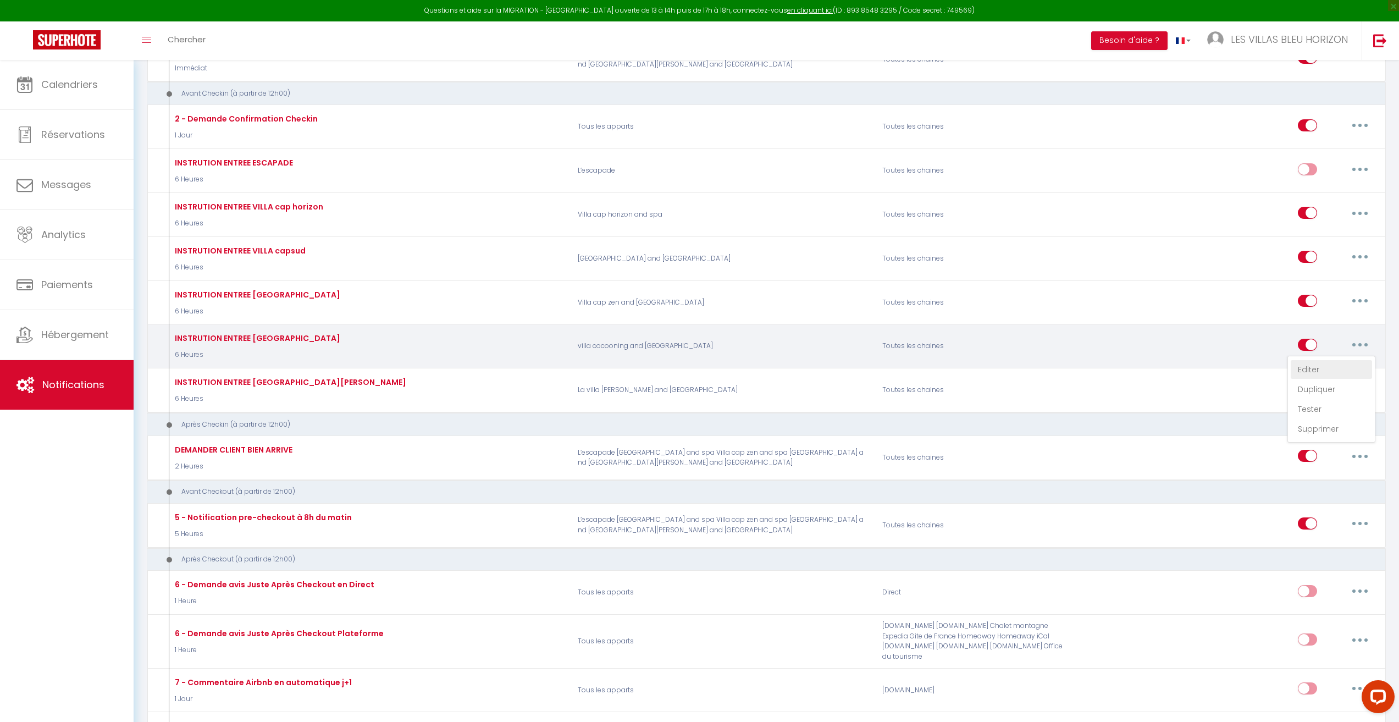
type input "Préparez-vous pour votre séjour à la [RENTAL:NAME] ! Tout ce qu'il vous faut po…"
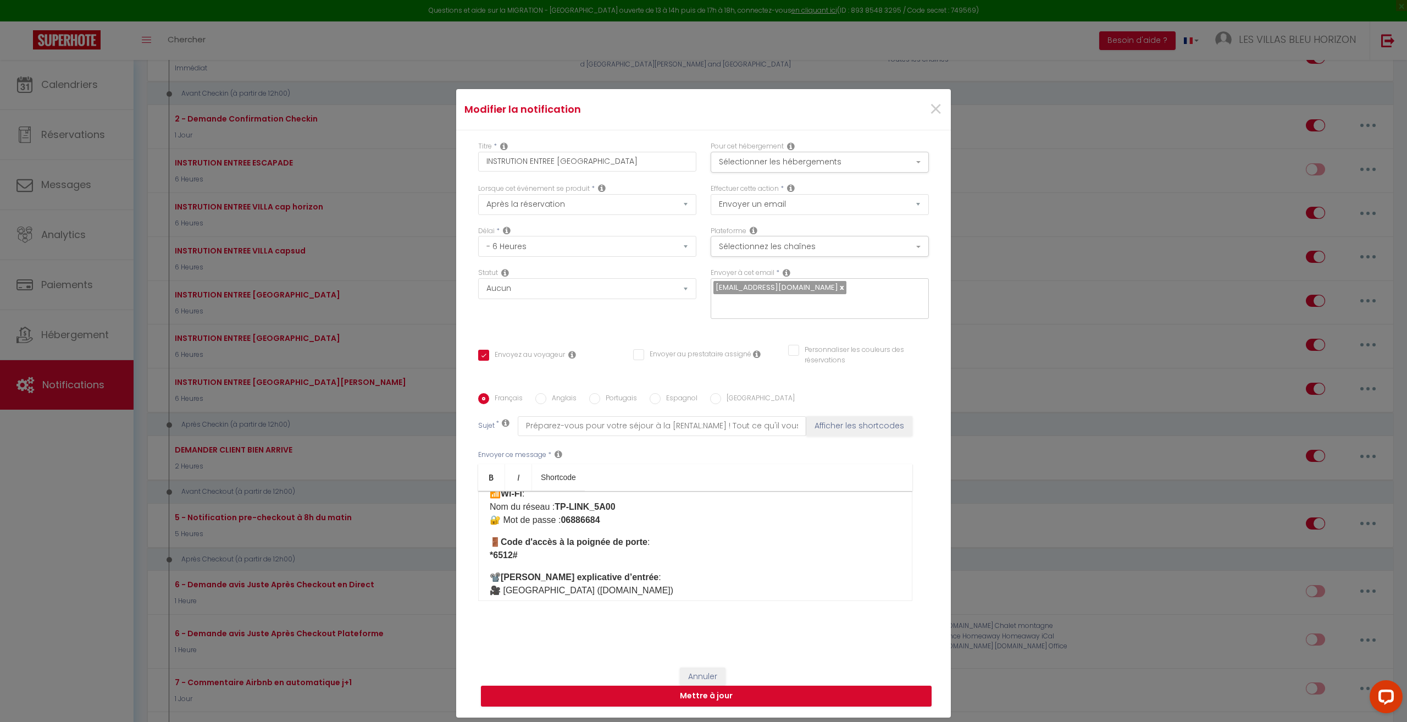
click at [588, 524] on strong "06886684" at bounding box center [580, 519] width 39 height 9
drag, startPoint x: 588, startPoint y: 521, endPoint x: 633, endPoint y: 518, distance: 45.7
click at [633, 518] on p "📶 Wi-Fi : Nom du réseau : TP-LINK_5A00 🔐 Mot de passe : 53060884 ​" at bounding box center [695, 507] width 411 height 40
drag, startPoint x: 509, startPoint y: 568, endPoint x: 488, endPoint y: 569, distance: 21.5
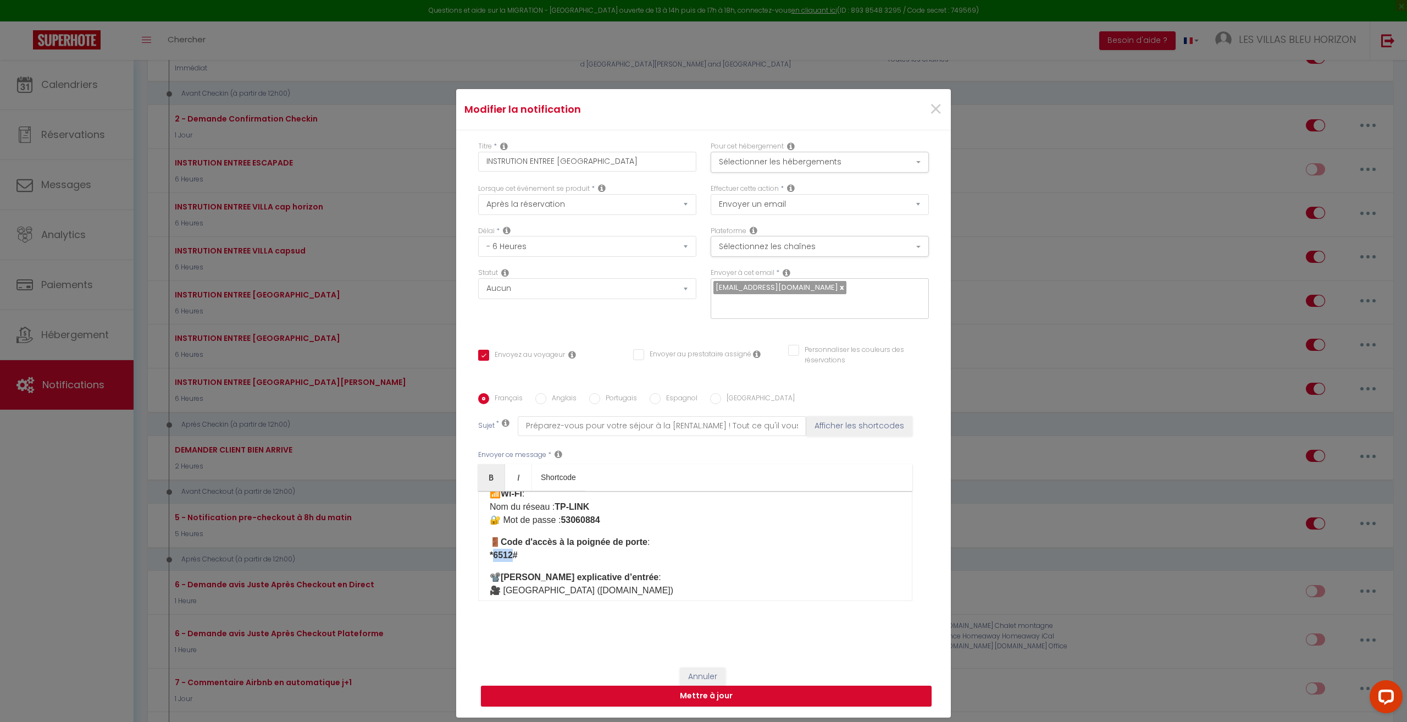
click at [490, 560] on strong "*6512#" at bounding box center [504, 554] width 28 height 9
click at [716, 693] on button "Mettre à jour" at bounding box center [706, 695] width 451 height 21
checkbox input "true"
checkbox input "false"
